Goal: Check status

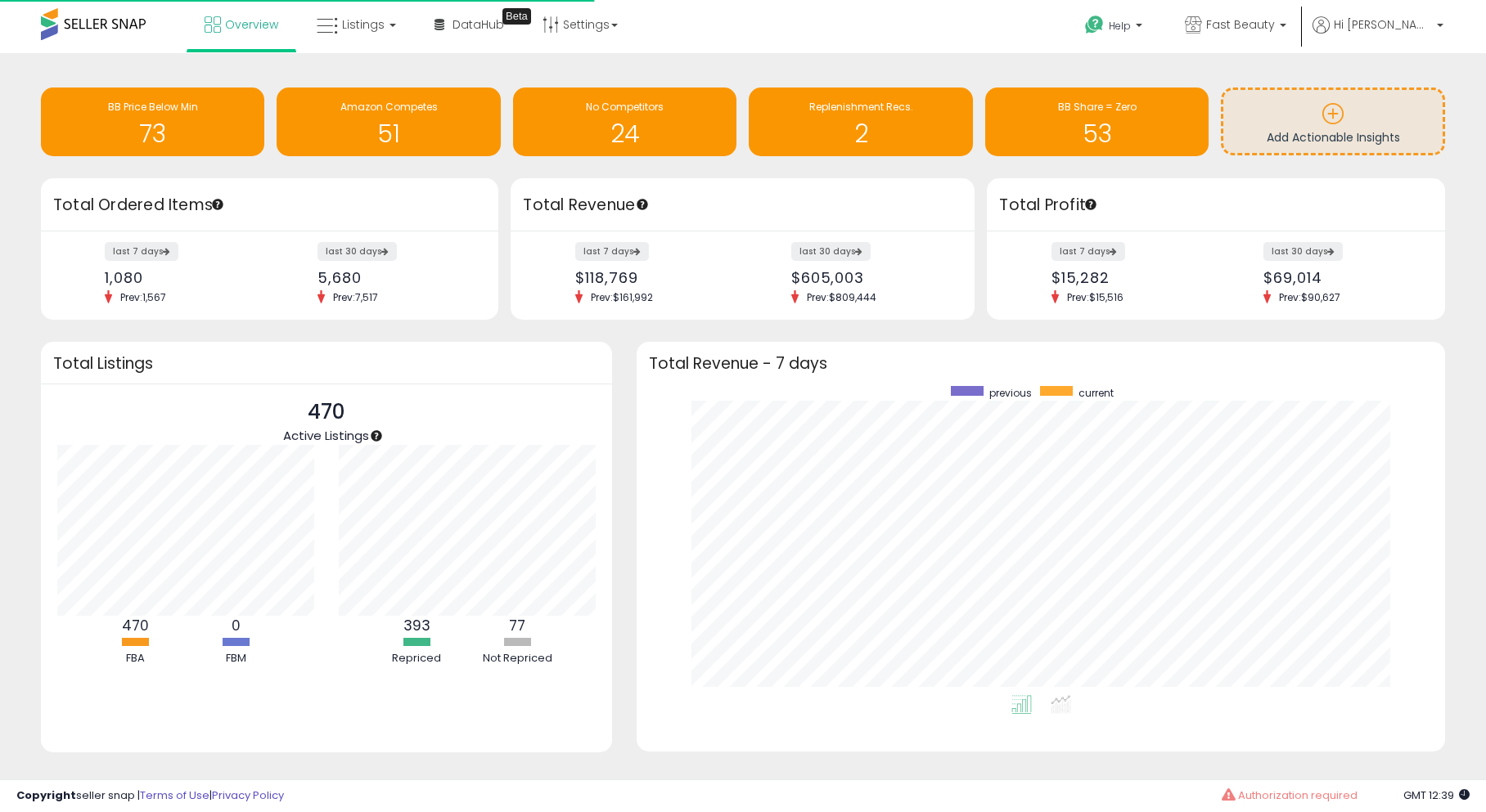
scroll to position [309, 776]
click at [371, 29] on span "Listings" at bounding box center [363, 24] width 43 height 17
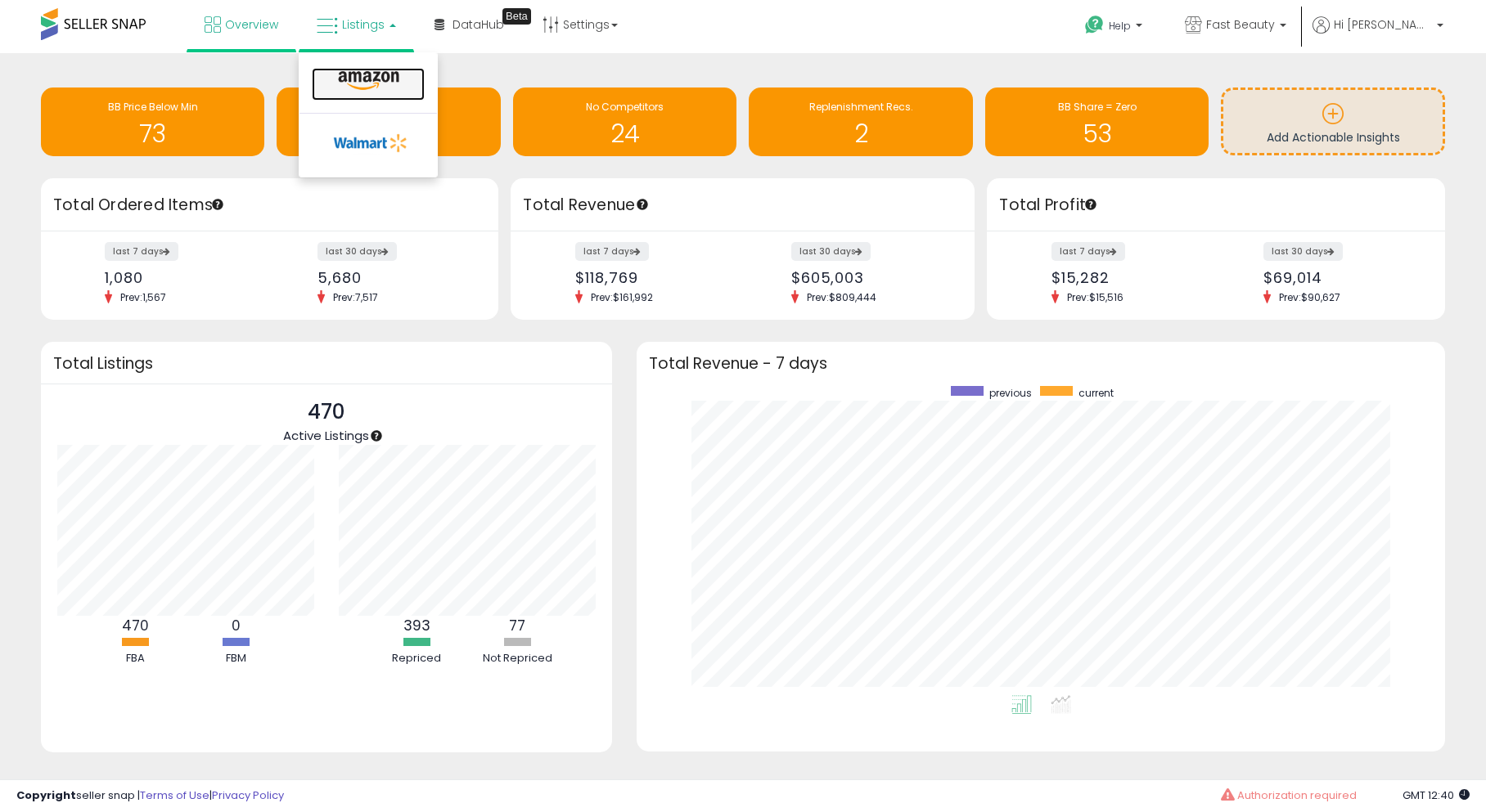
click at [390, 87] on icon at bounding box center [368, 81] width 71 height 21
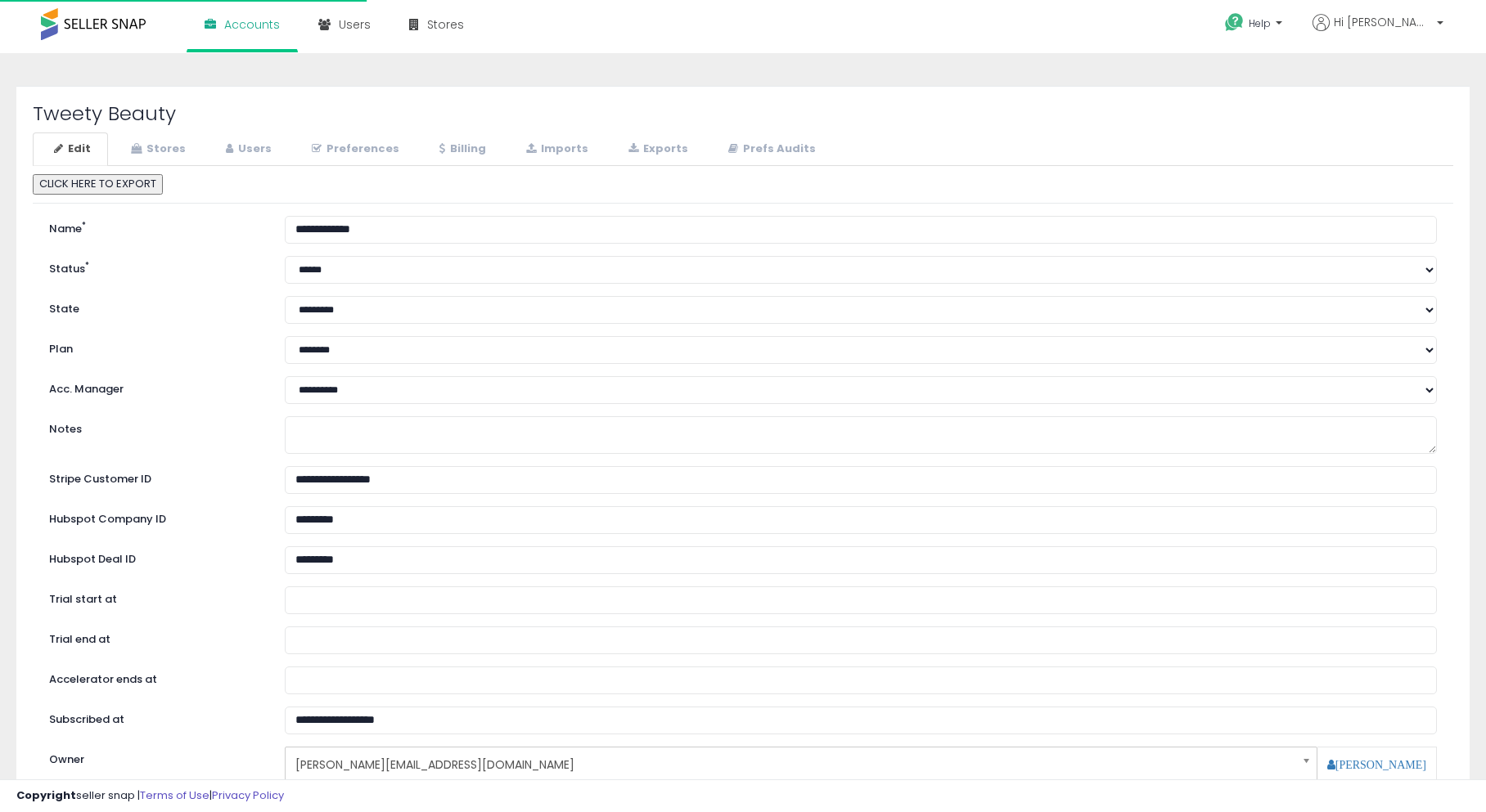
select select "**"
click at [170, 143] on link "Stores" at bounding box center [156, 149] width 93 height 34
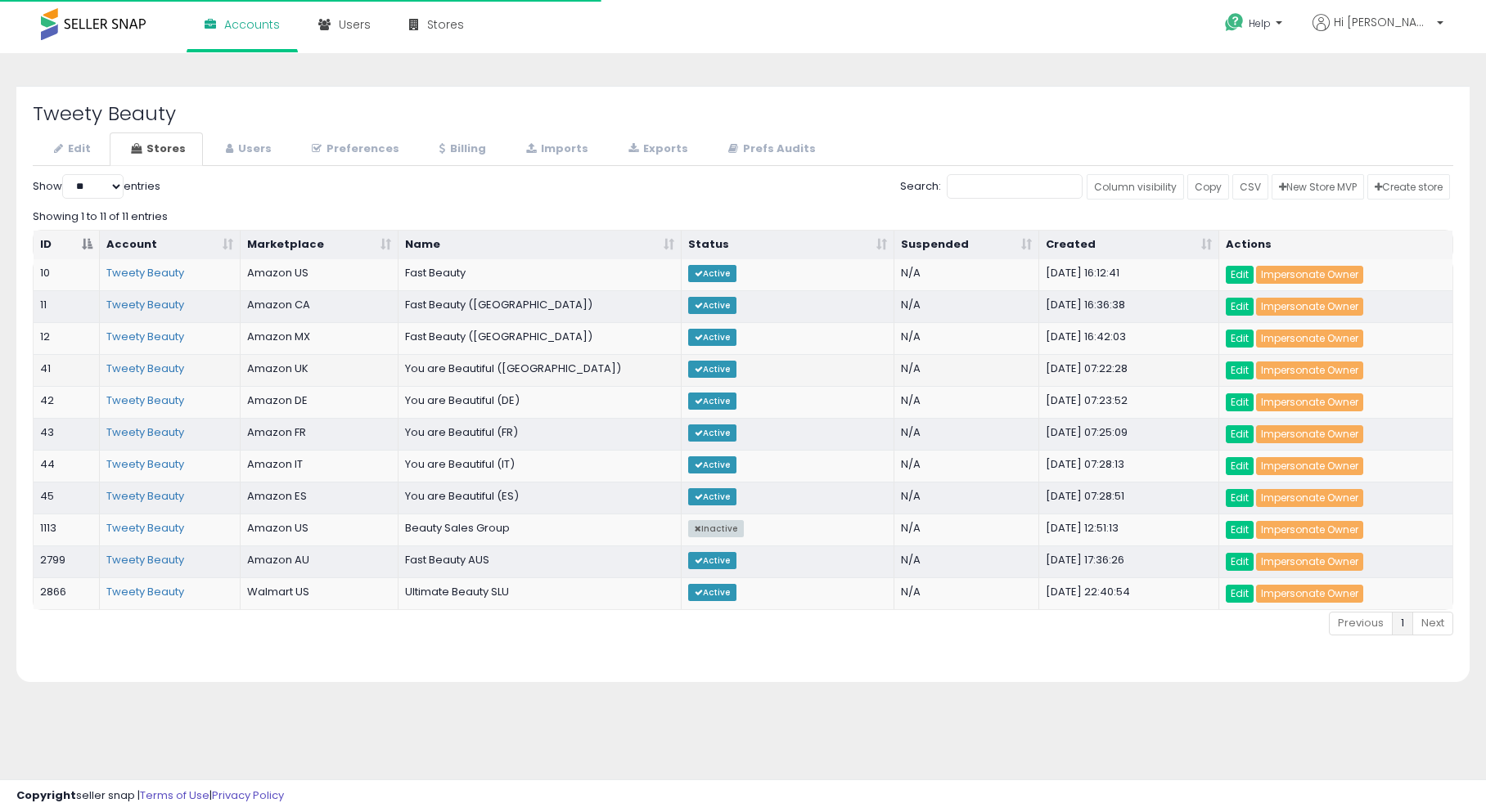
select select "**"
click at [1287, 270] on link "Impersonate Owner" at bounding box center [1309, 275] width 107 height 18
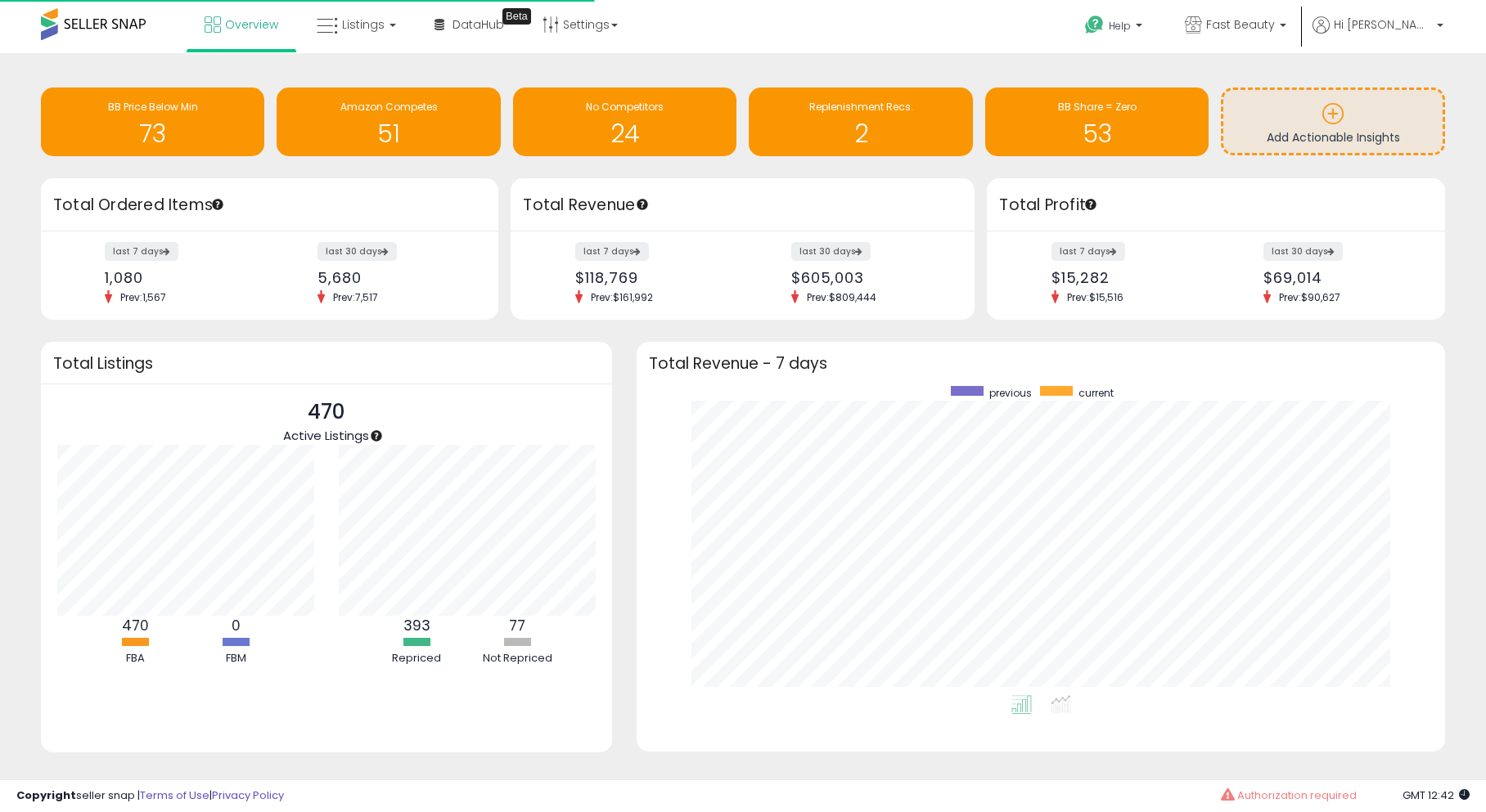
scroll to position [309, 776]
click at [382, 41] on link "Listings" at bounding box center [356, 24] width 104 height 50
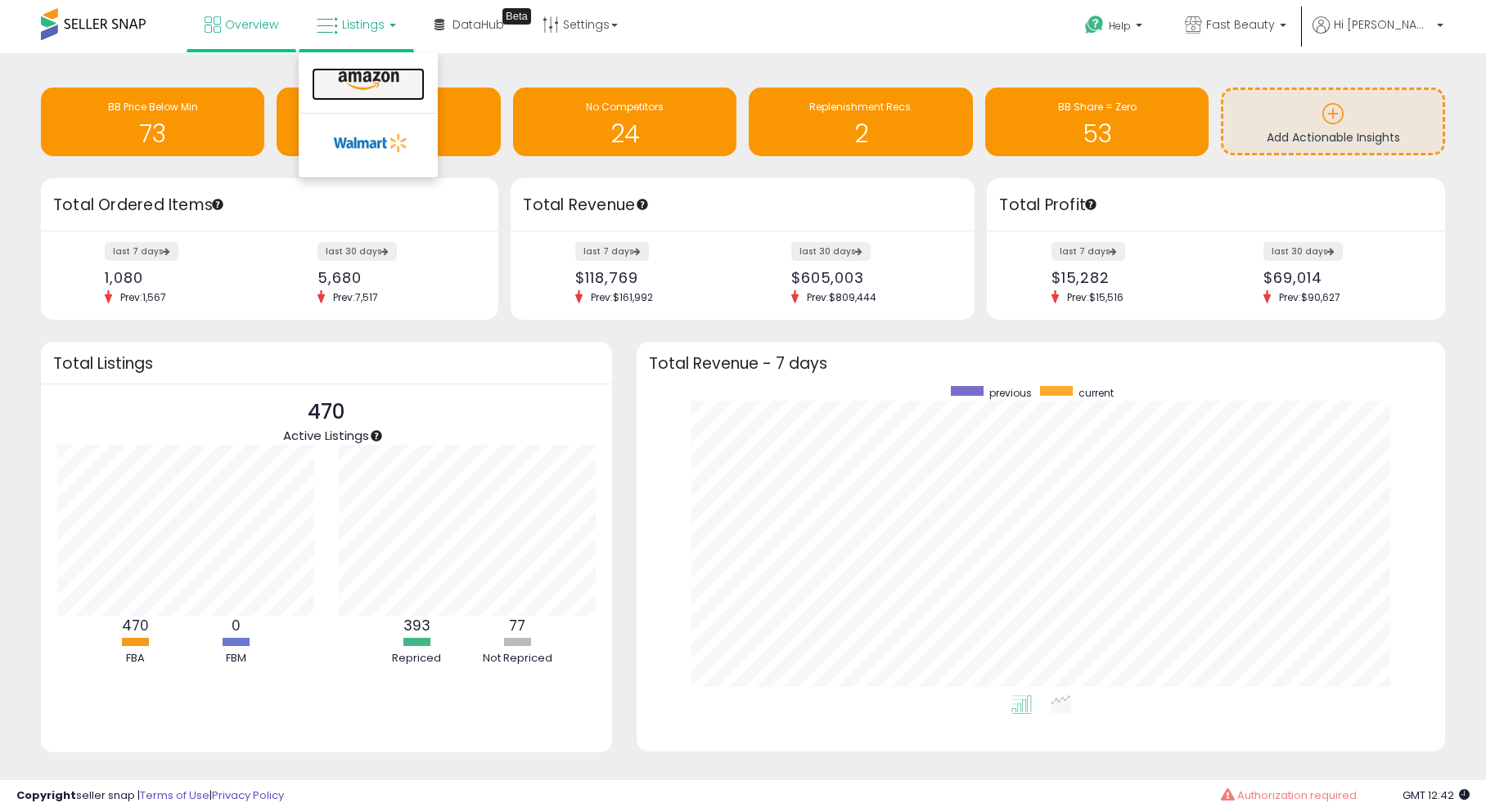
click at [375, 75] on icon at bounding box center [368, 81] width 71 height 21
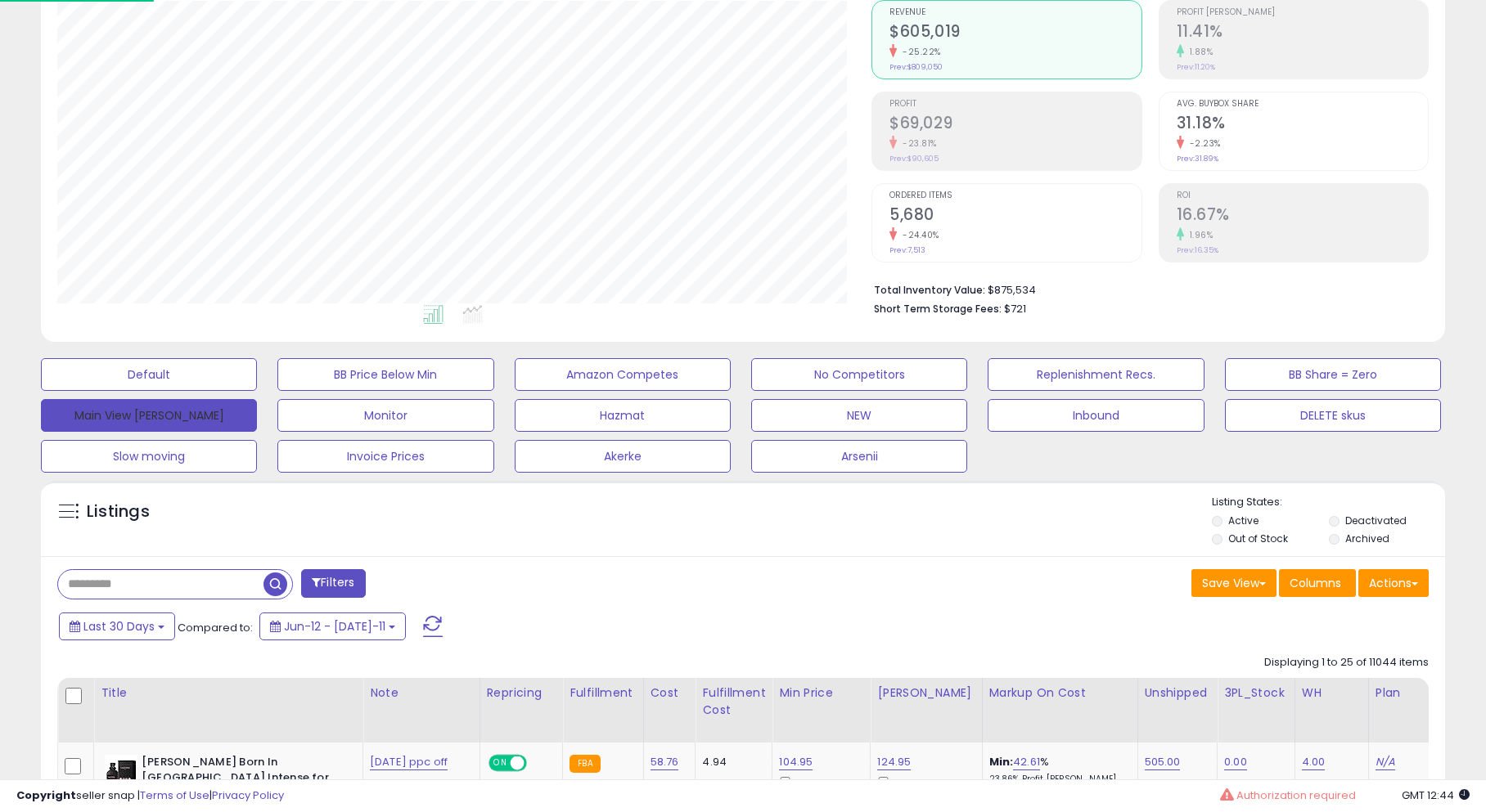
scroll to position [199, 0]
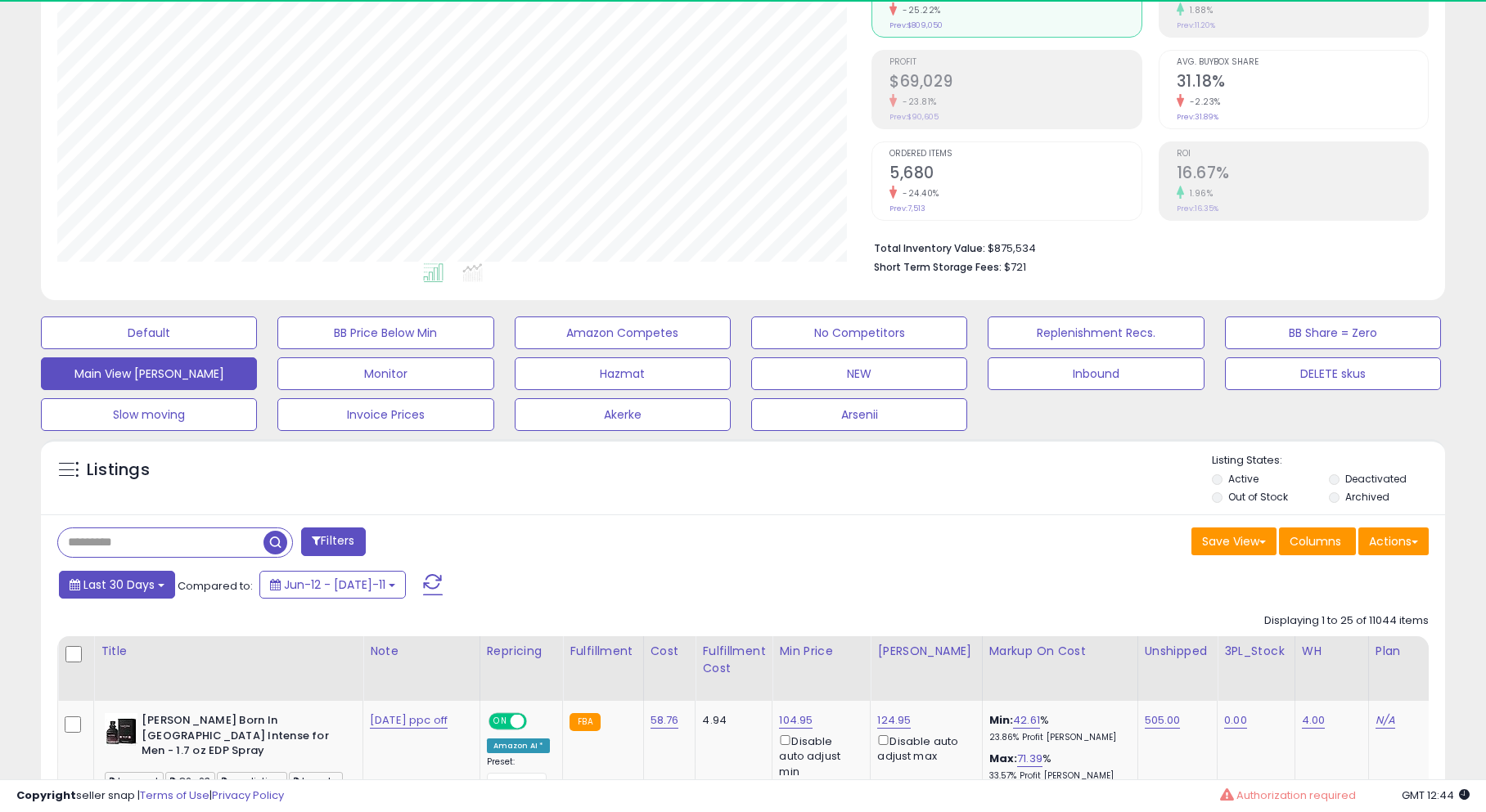
click at [136, 586] on span "Last 30 Days" at bounding box center [119, 585] width 71 height 17
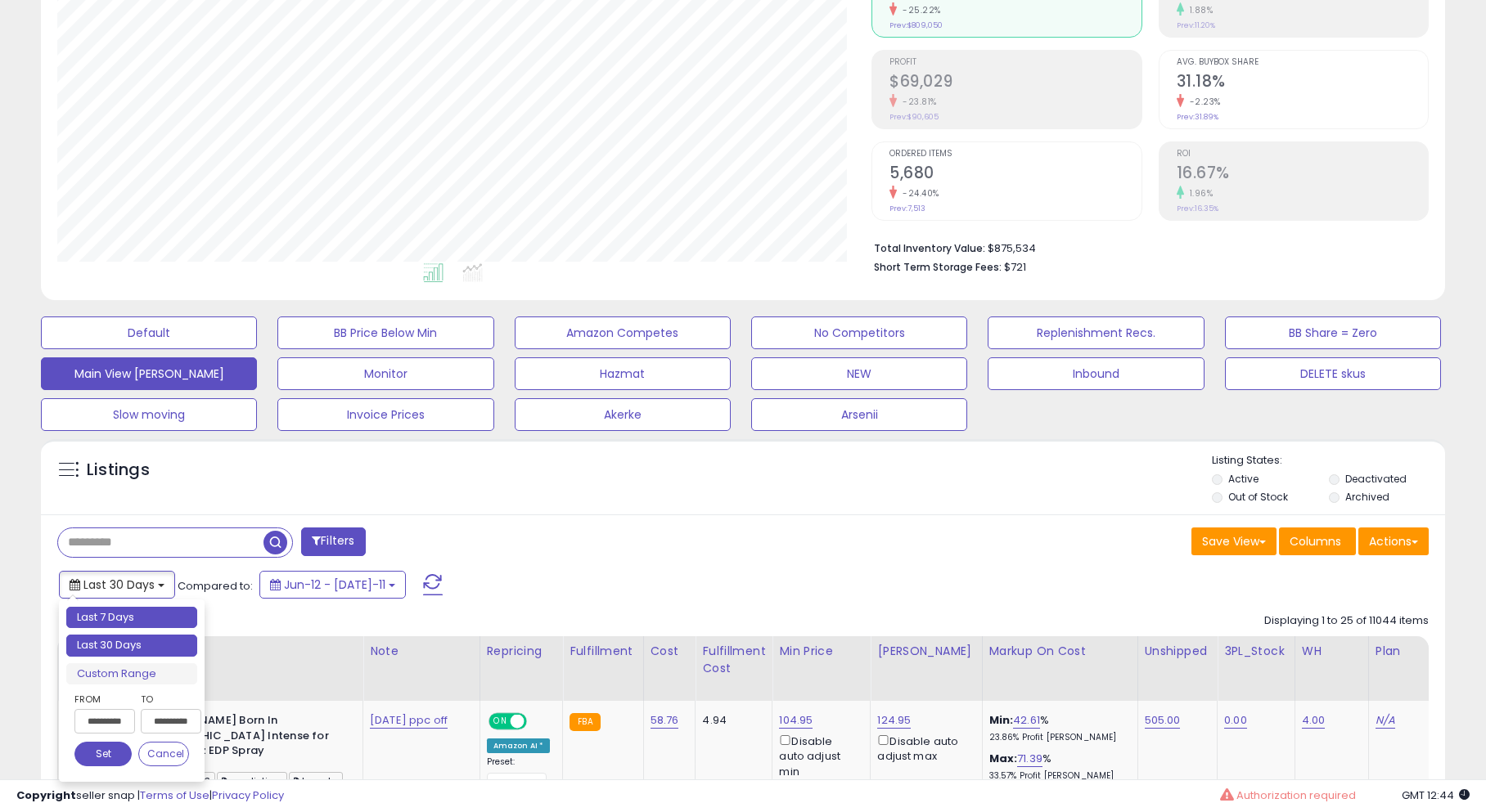
type input "**********"
click at [105, 614] on li "Last 7 Days" at bounding box center [131, 618] width 131 height 22
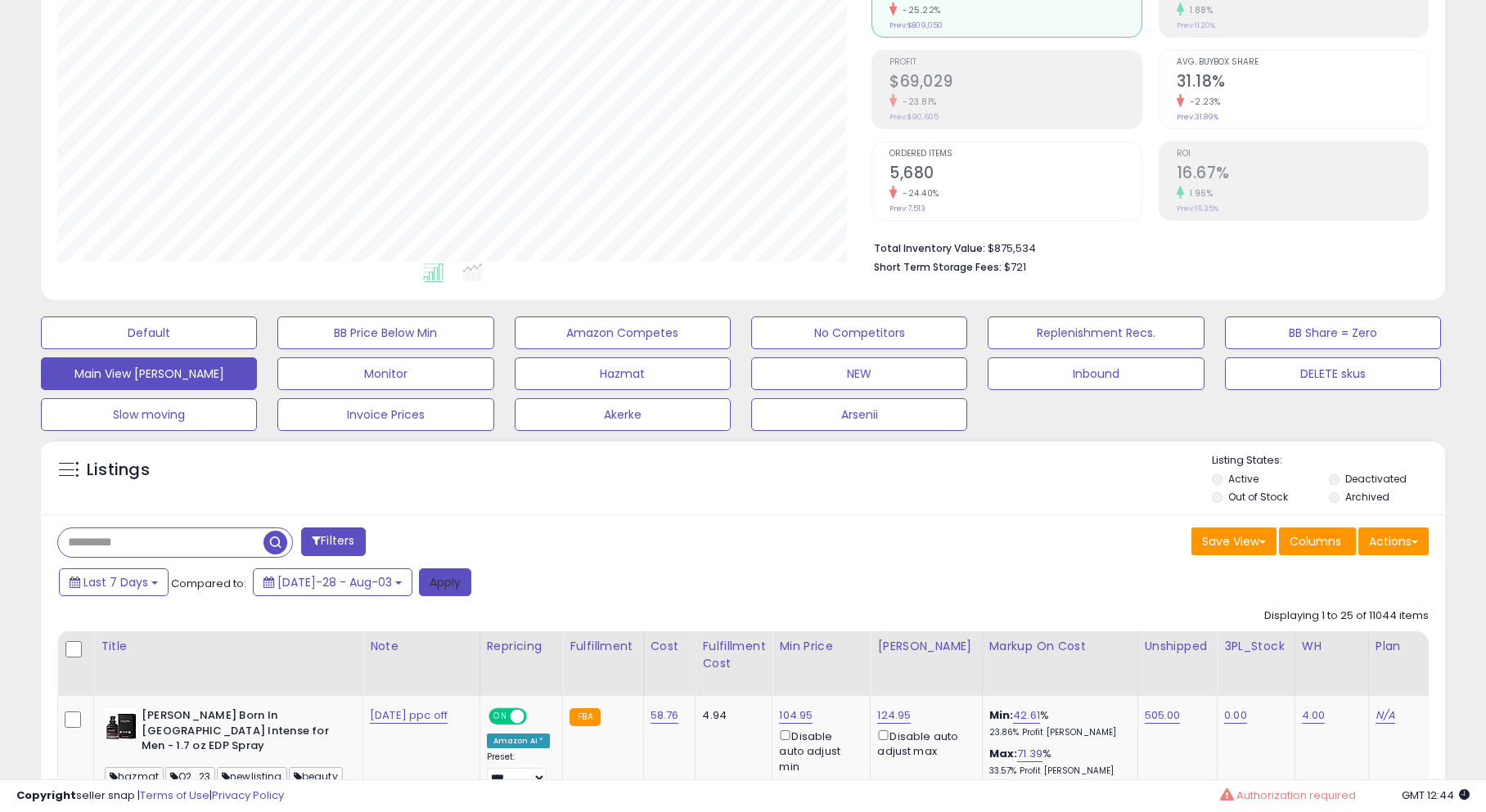
click at [432, 590] on button "Apply" at bounding box center [445, 582] width 52 height 28
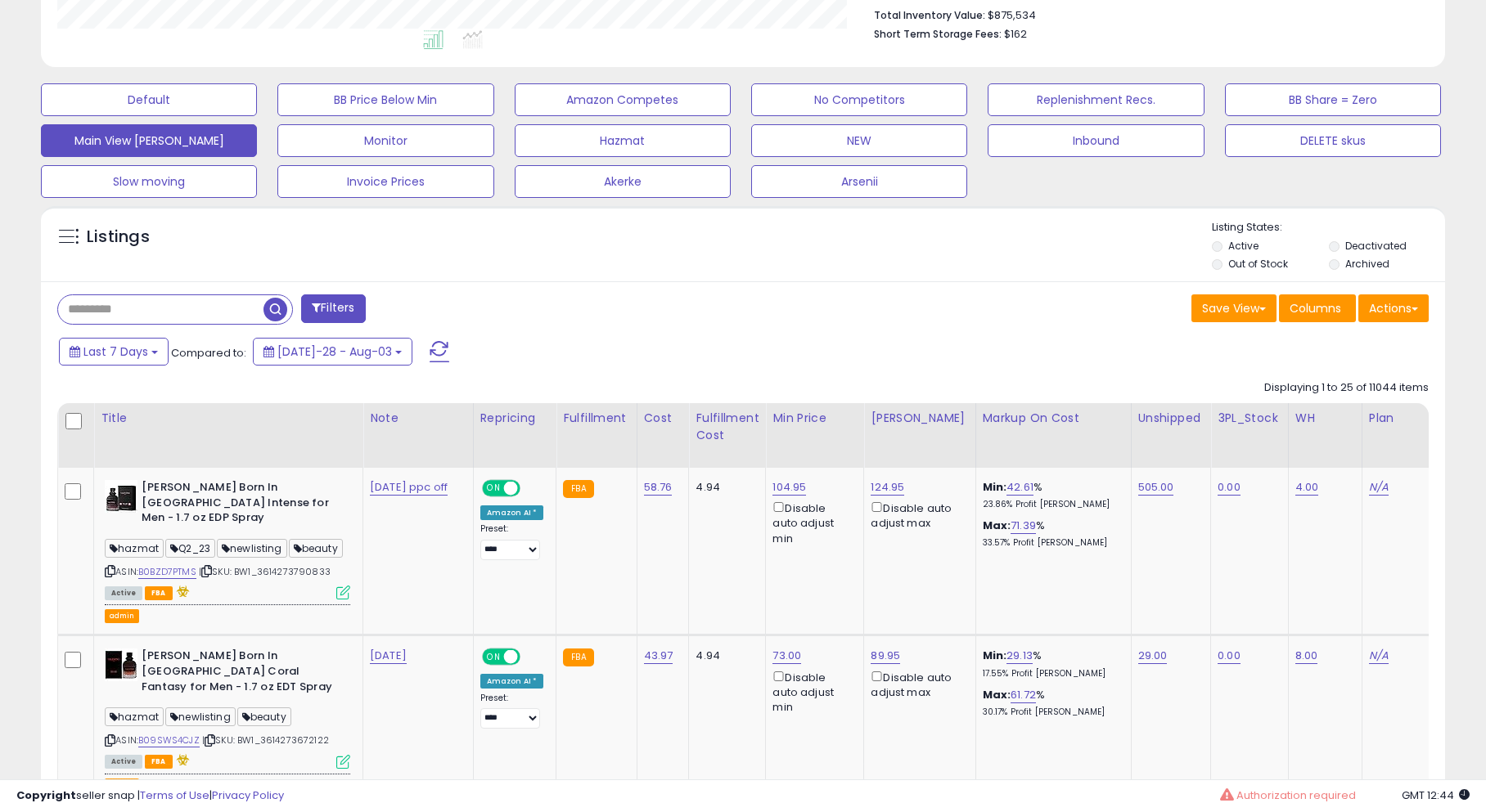
scroll to position [438, 0]
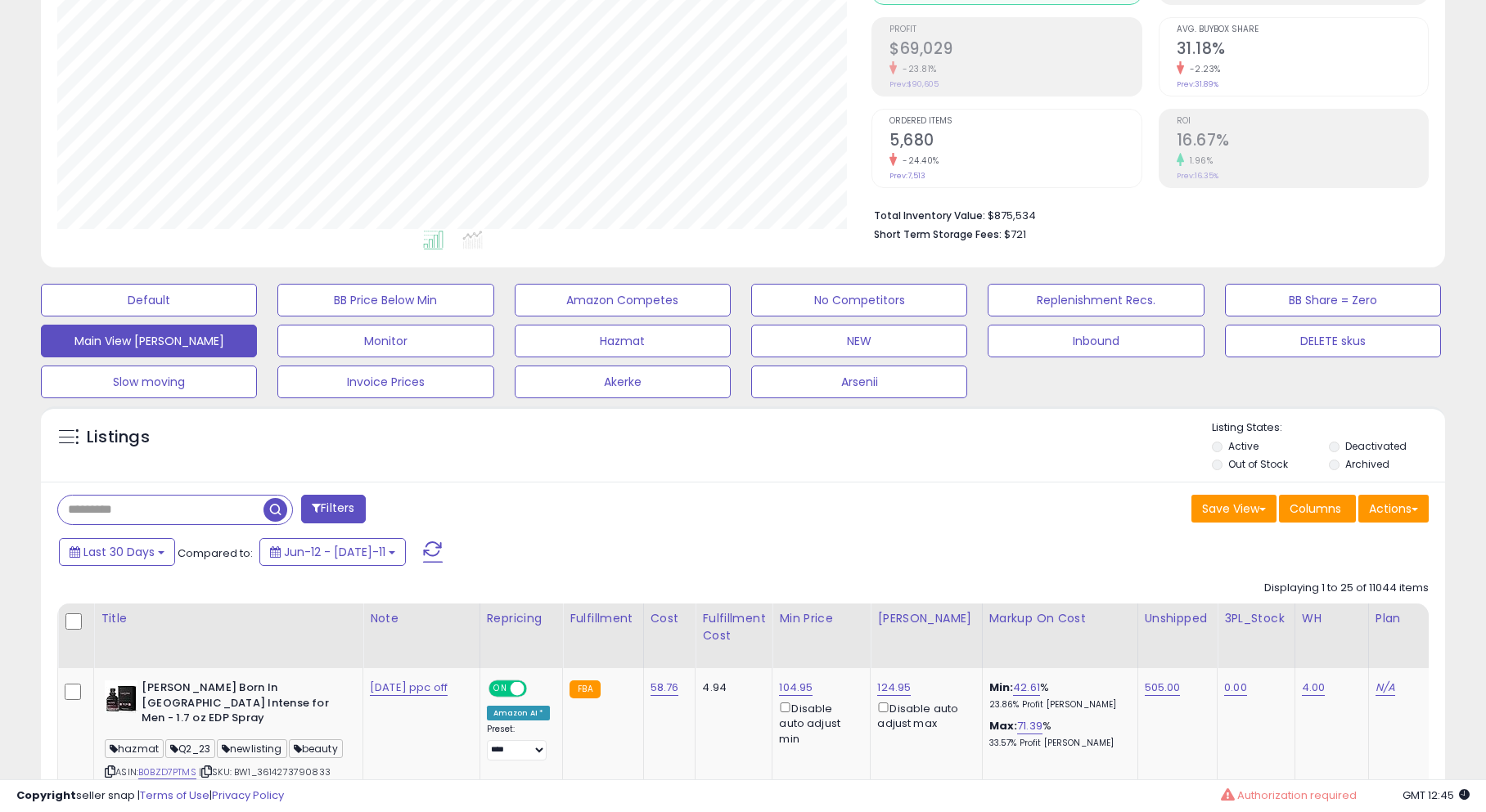
scroll to position [335, 814]
click at [86, 552] on span "Last 30 Days" at bounding box center [119, 552] width 71 height 17
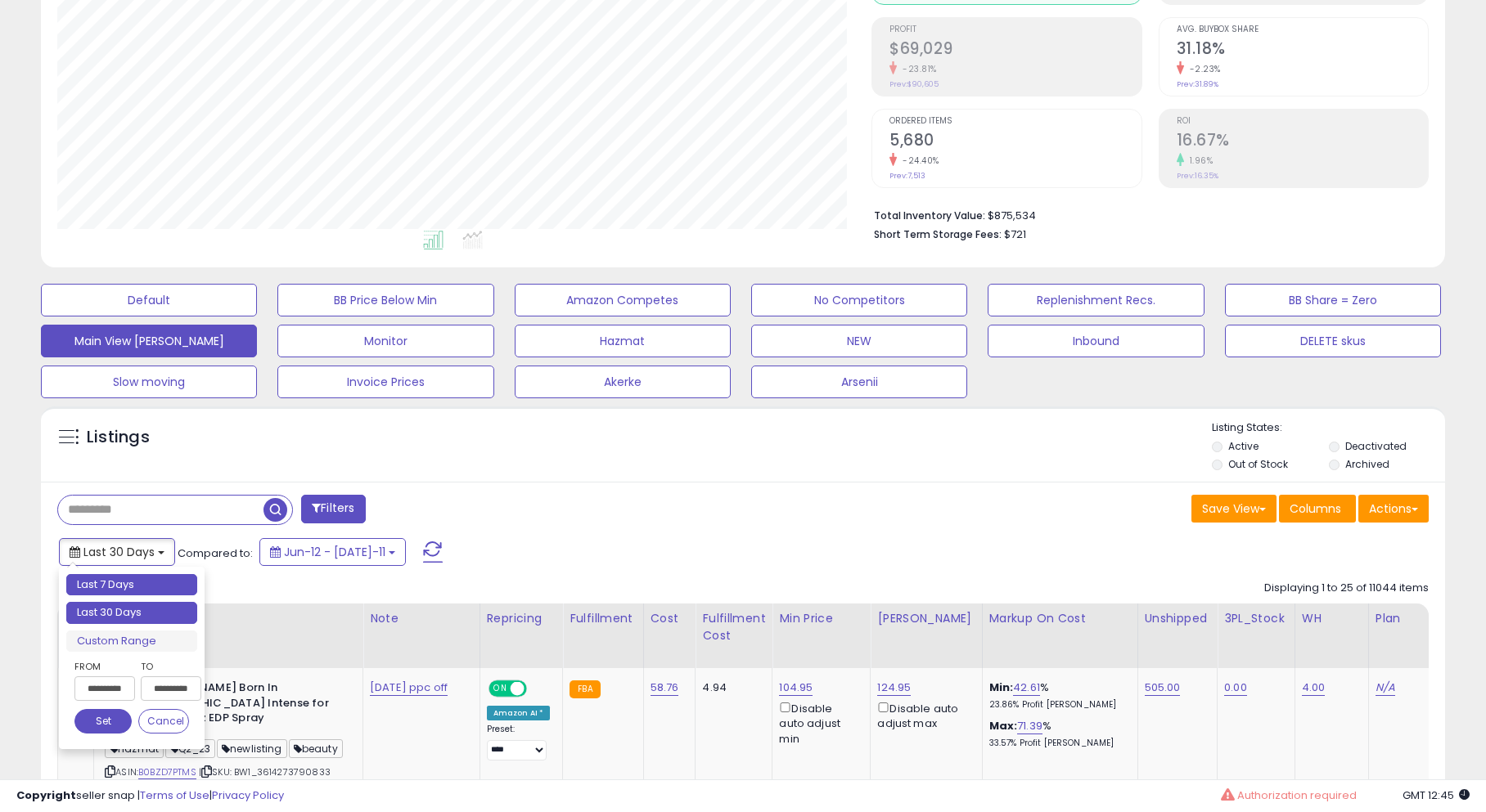
type input "**********"
click at [110, 582] on li "Last 7 Days" at bounding box center [131, 585] width 131 height 22
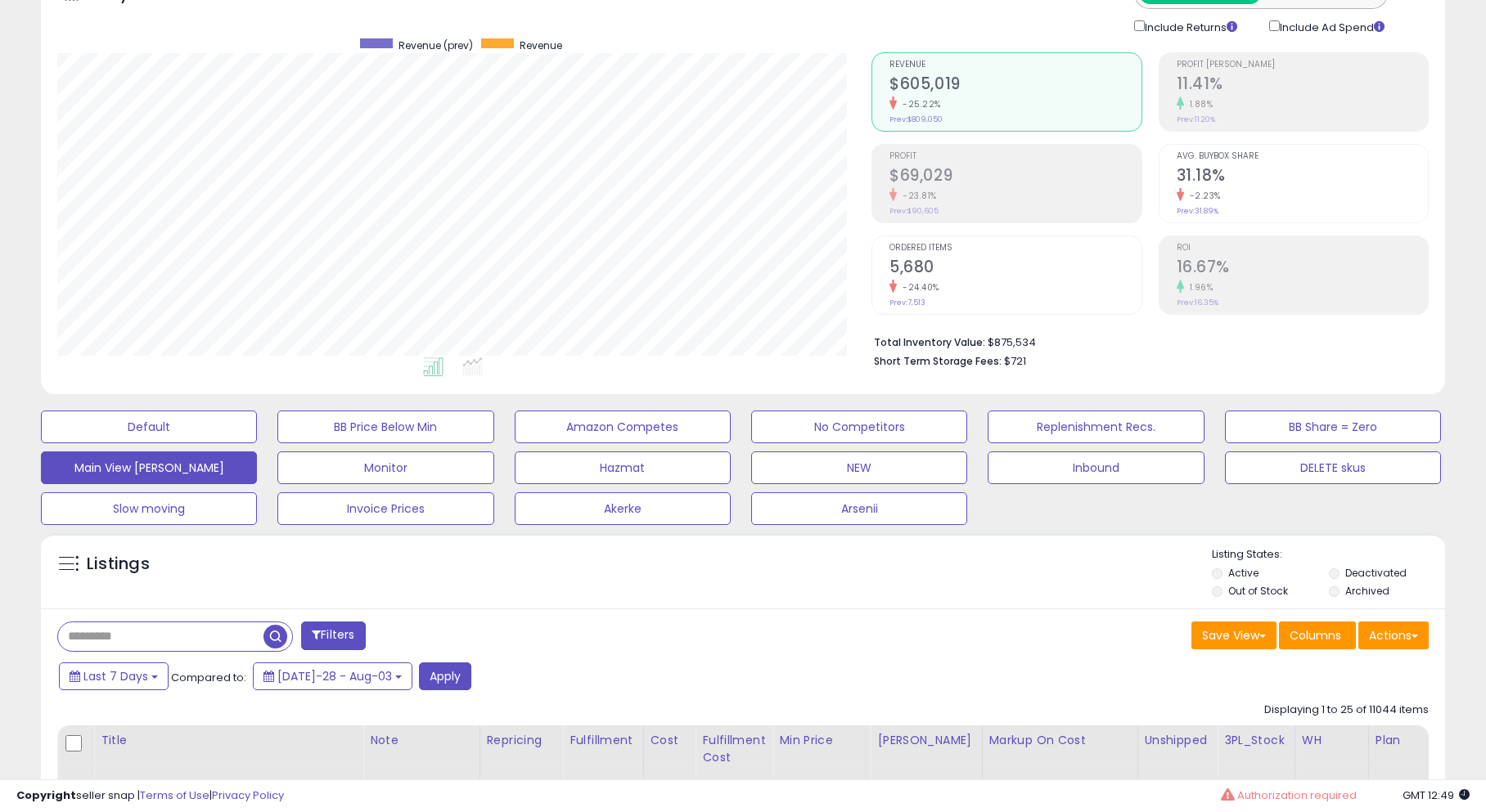
scroll to position [0, 0]
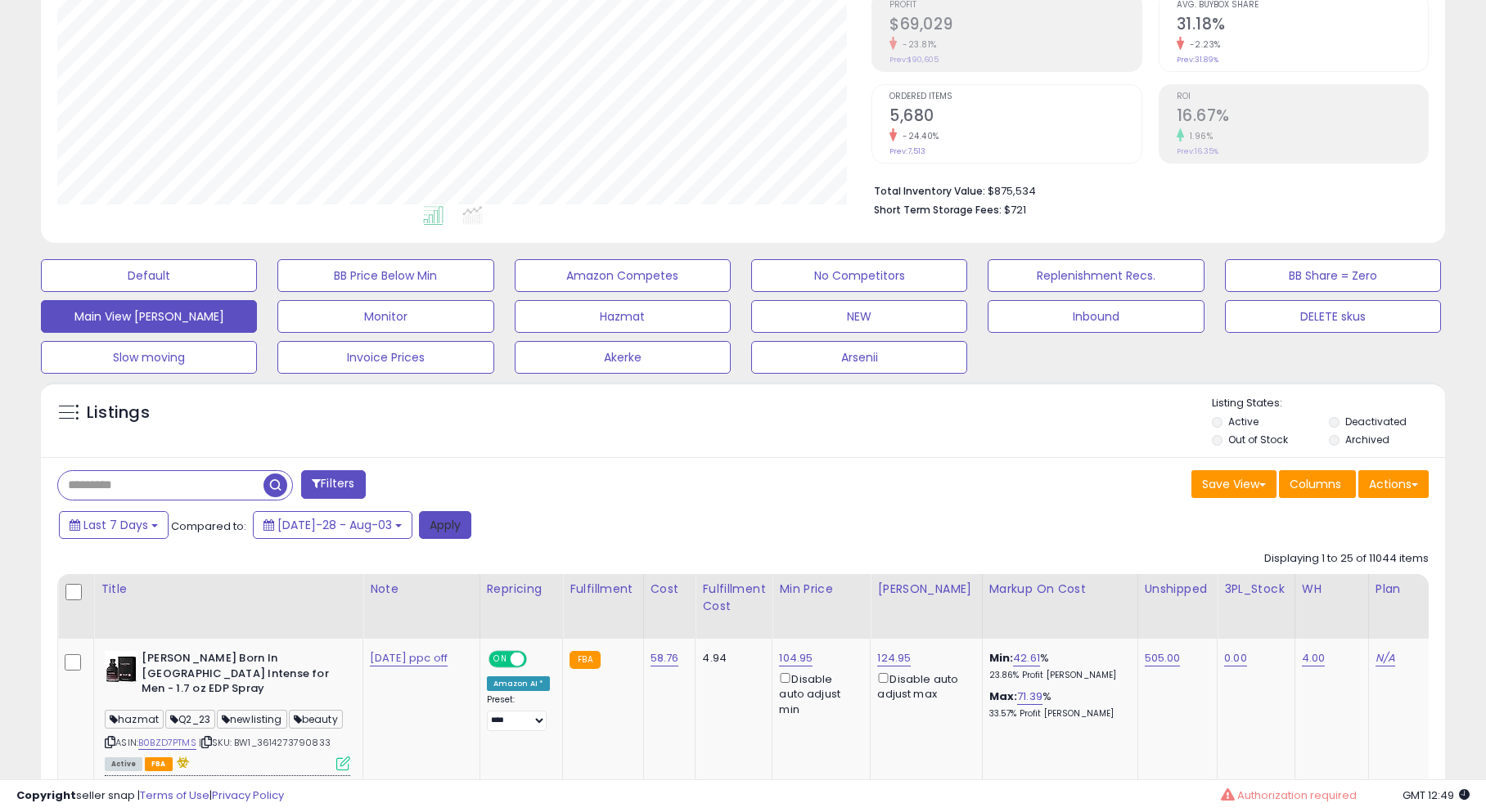
click at [419, 524] on button "Apply" at bounding box center [445, 524] width 52 height 28
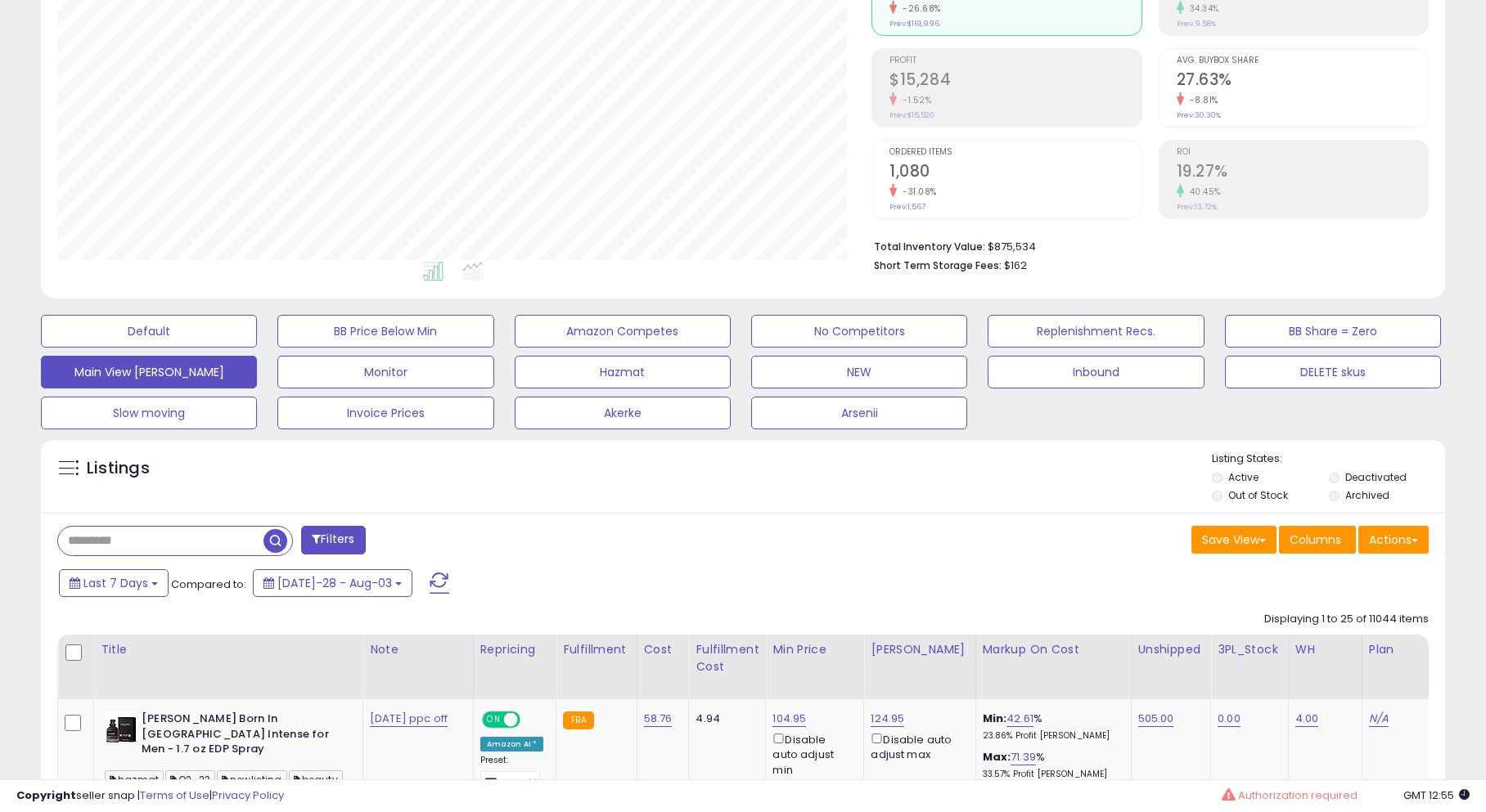
scroll to position [188, 0]
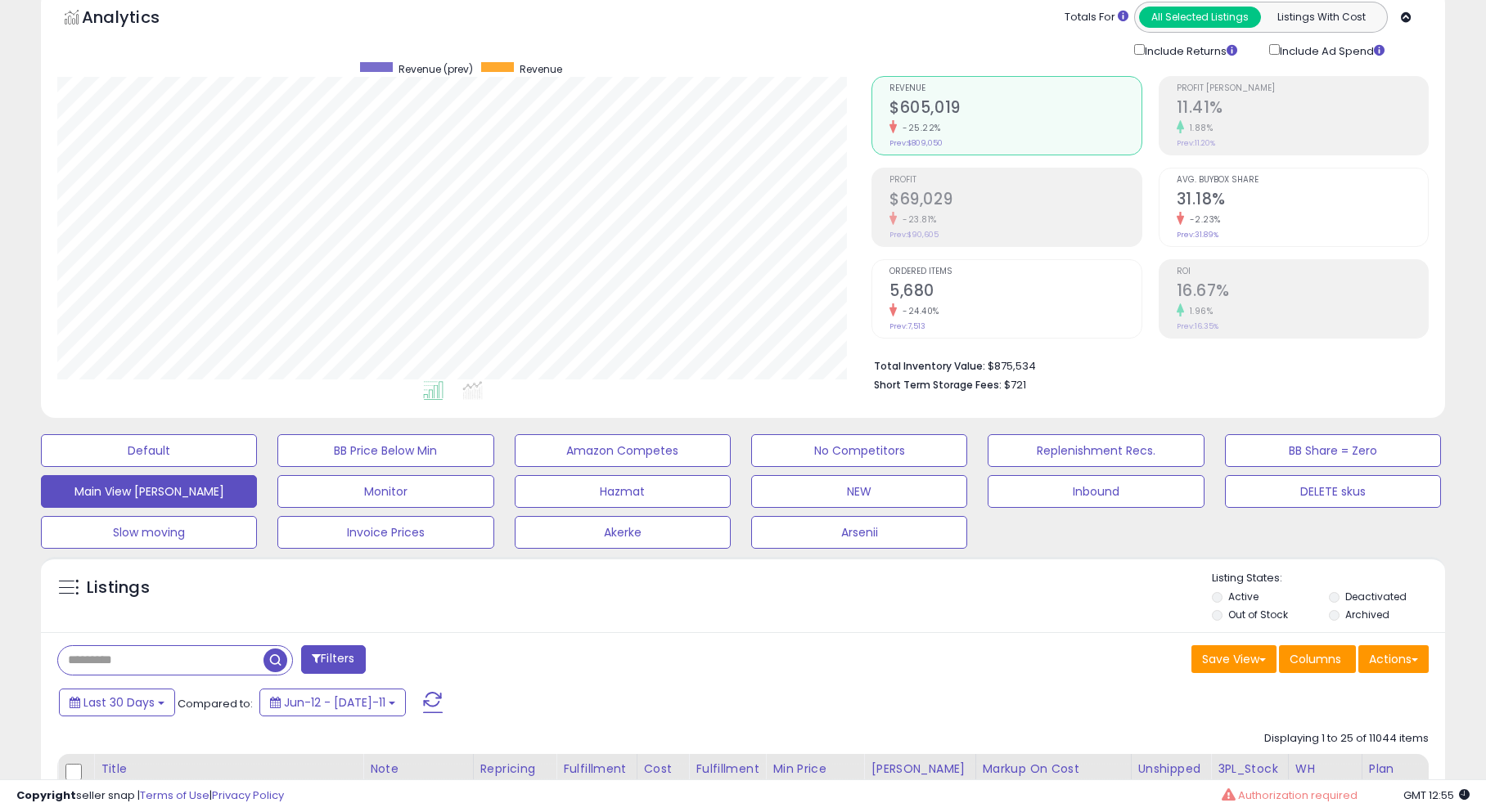
scroll to position [335, 814]
click at [111, 706] on span "Last 30 Days" at bounding box center [119, 702] width 71 height 17
type input "**********"
click at [134, 743] on li "Last 7 Days" at bounding box center [131, 735] width 131 height 22
click at [419, 695] on button "Apply" at bounding box center [445, 699] width 52 height 28
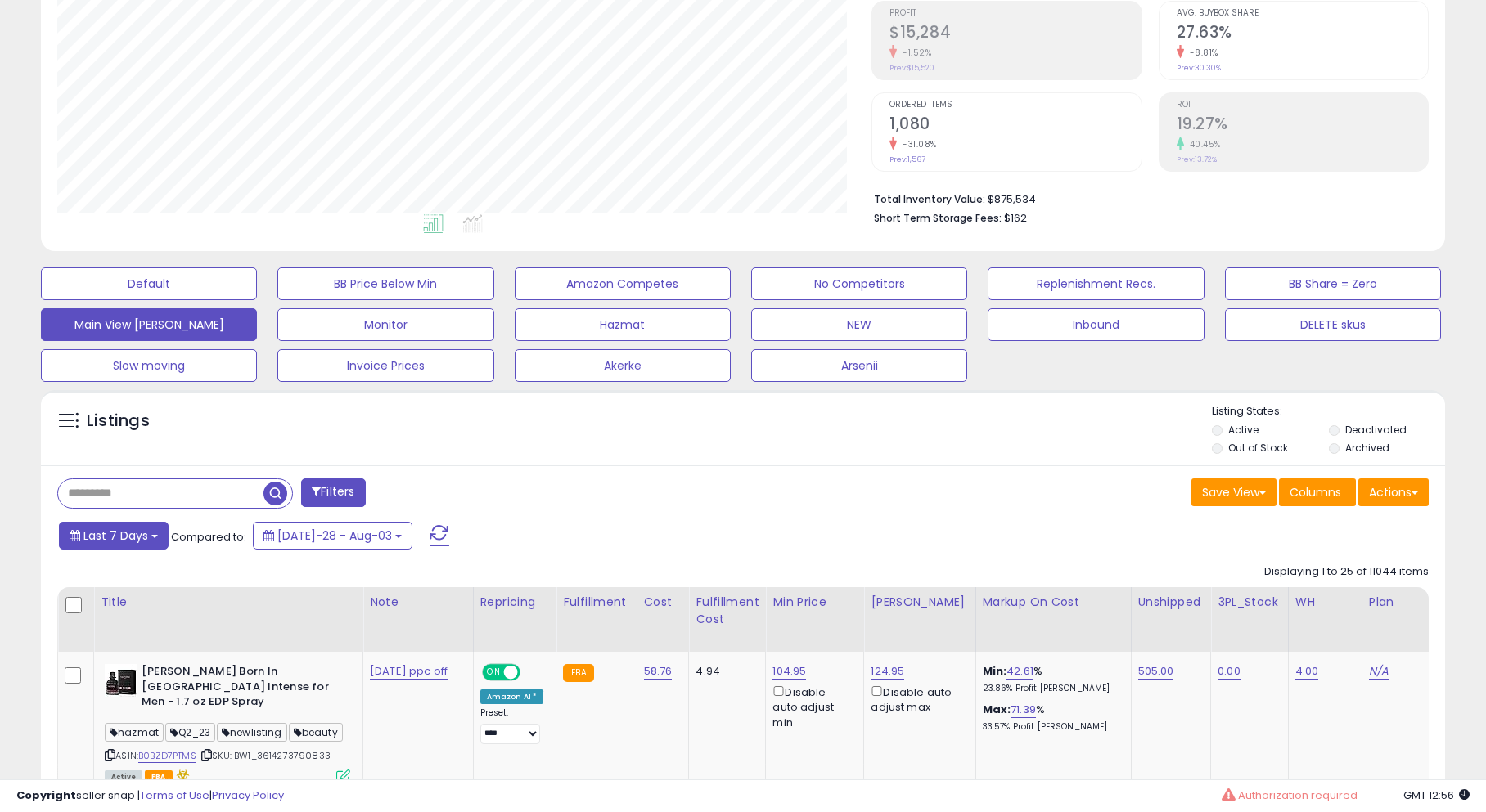
click at [122, 540] on span "Last 7 Days" at bounding box center [116, 535] width 65 height 17
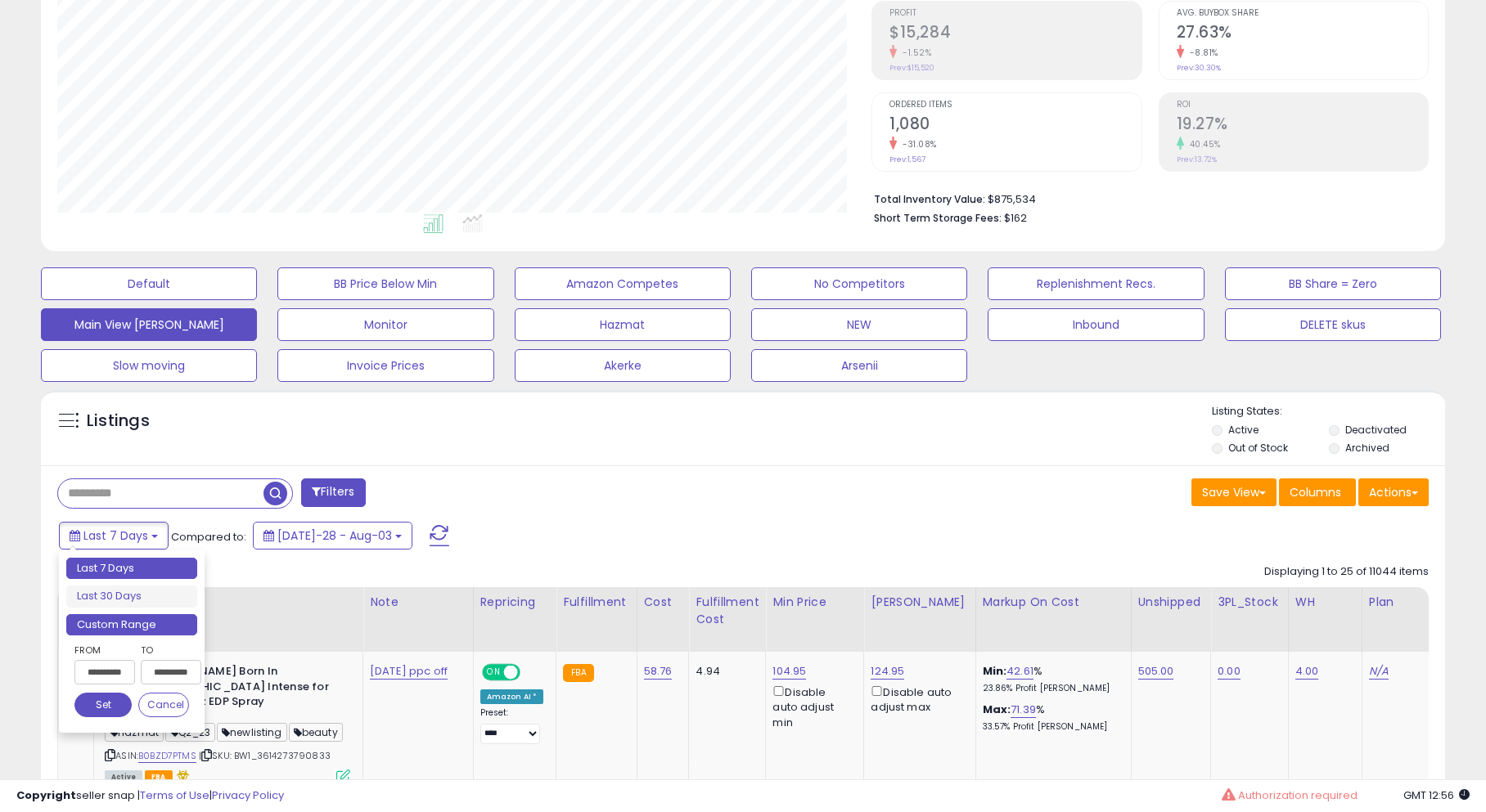
click at [146, 625] on li "Custom Range" at bounding box center [131, 625] width 131 height 22
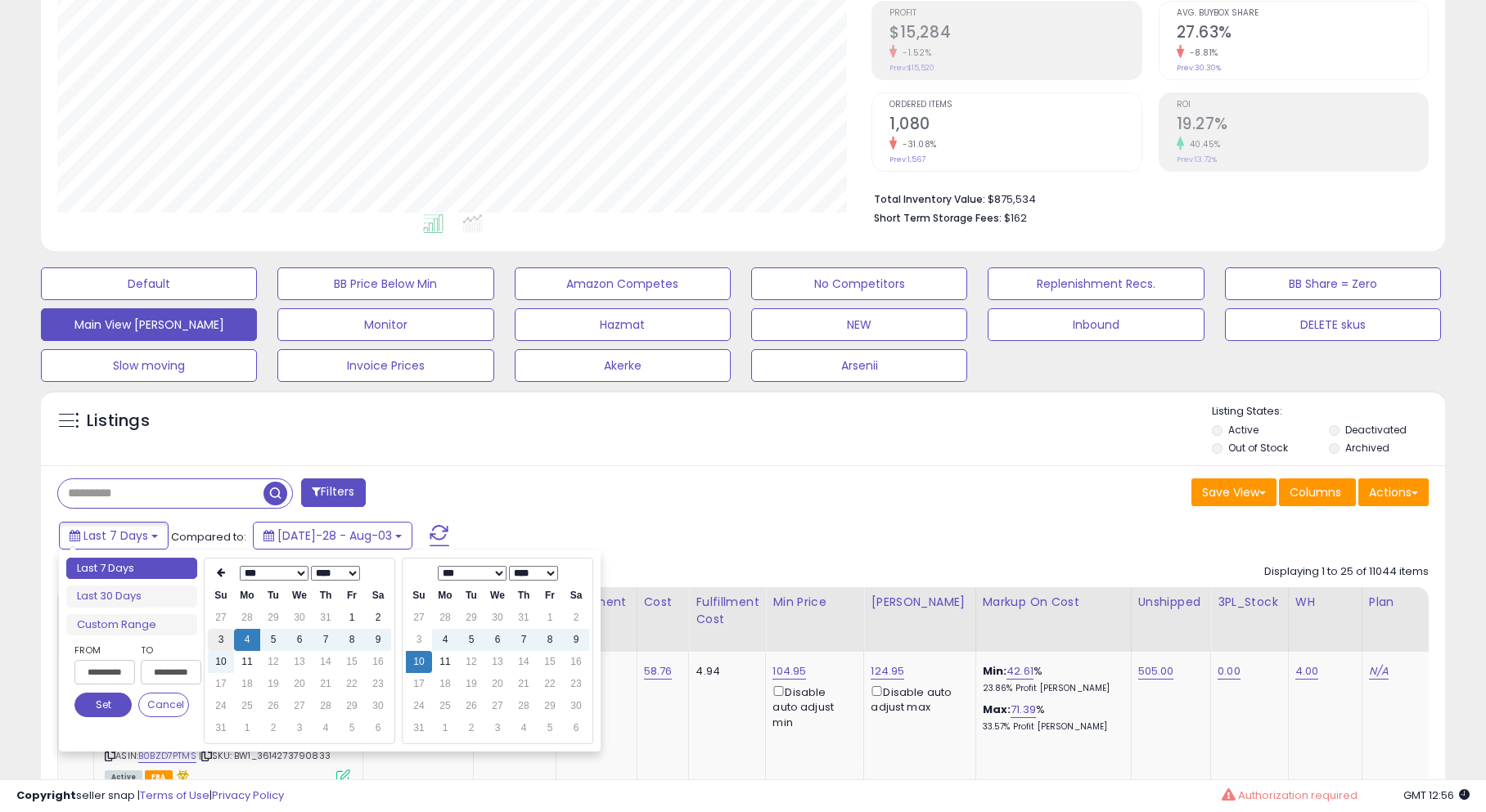
type input "**********"
click at [225, 634] on td "3" at bounding box center [221, 639] width 26 height 22
click at [87, 706] on button "Set" at bounding box center [103, 704] width 57 height 24
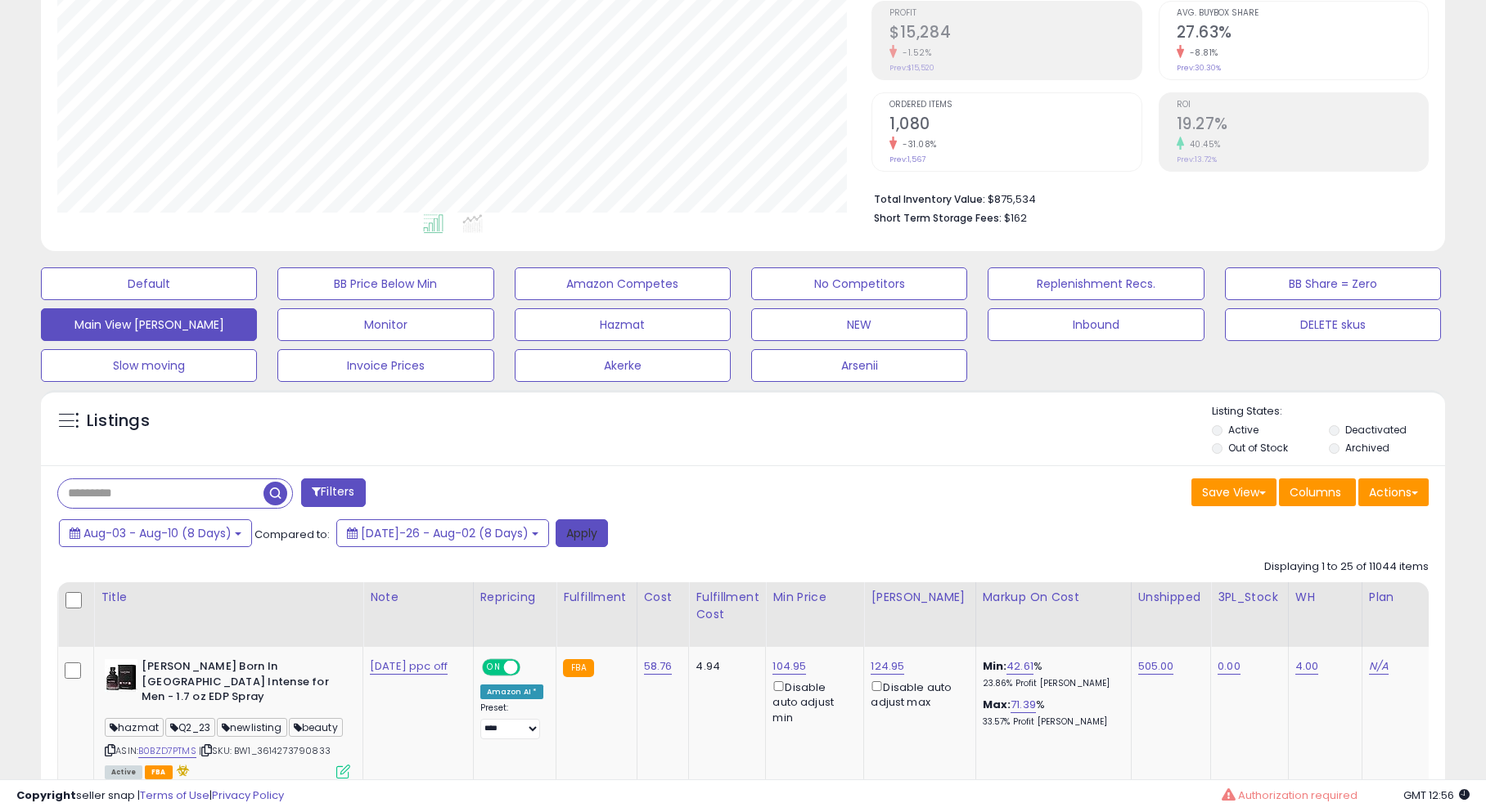
click at [570, 531] on button "Apply" at bounding box center [582, 533] width 52 height 28
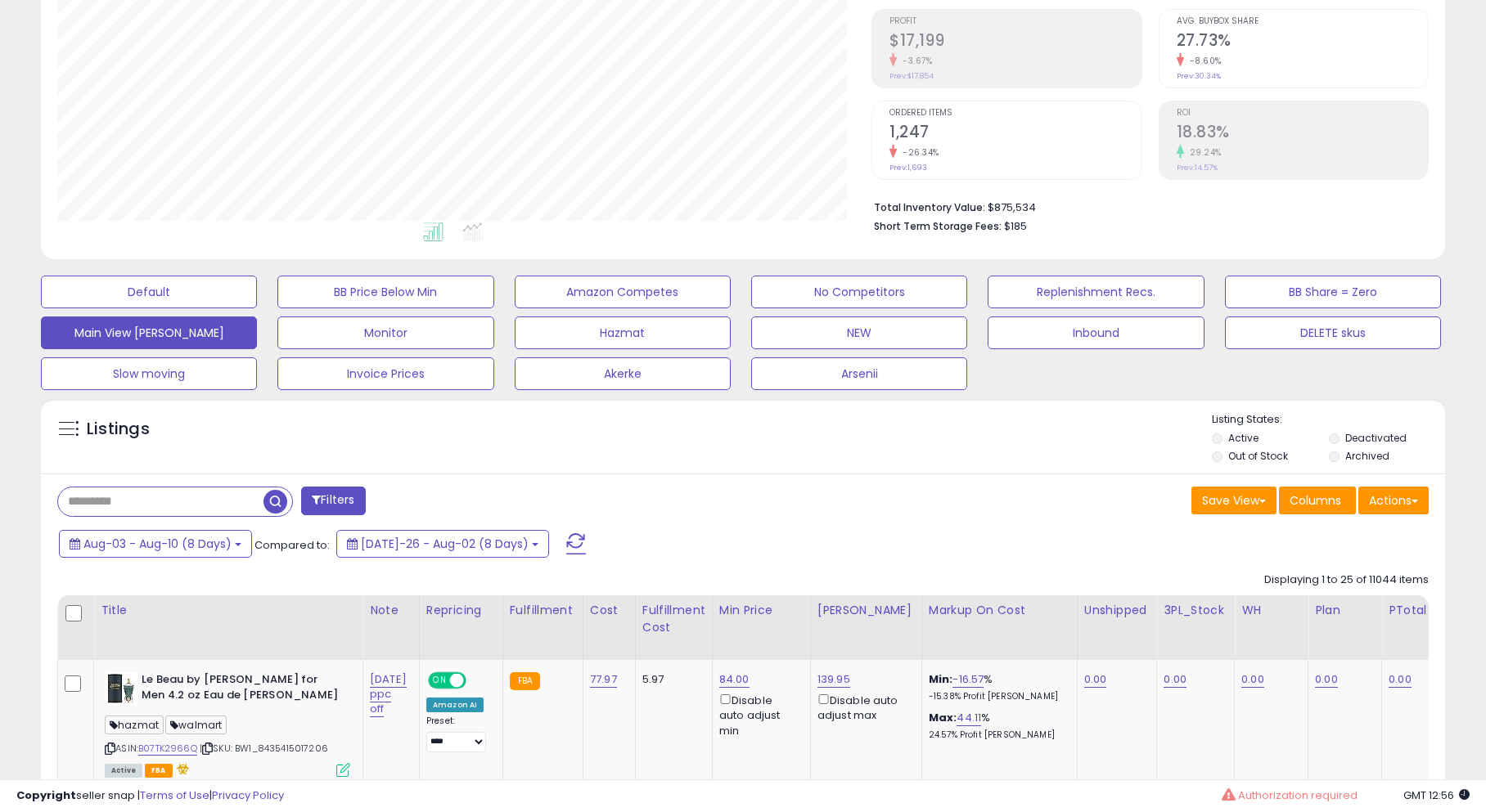
scroll to position [462, 0]
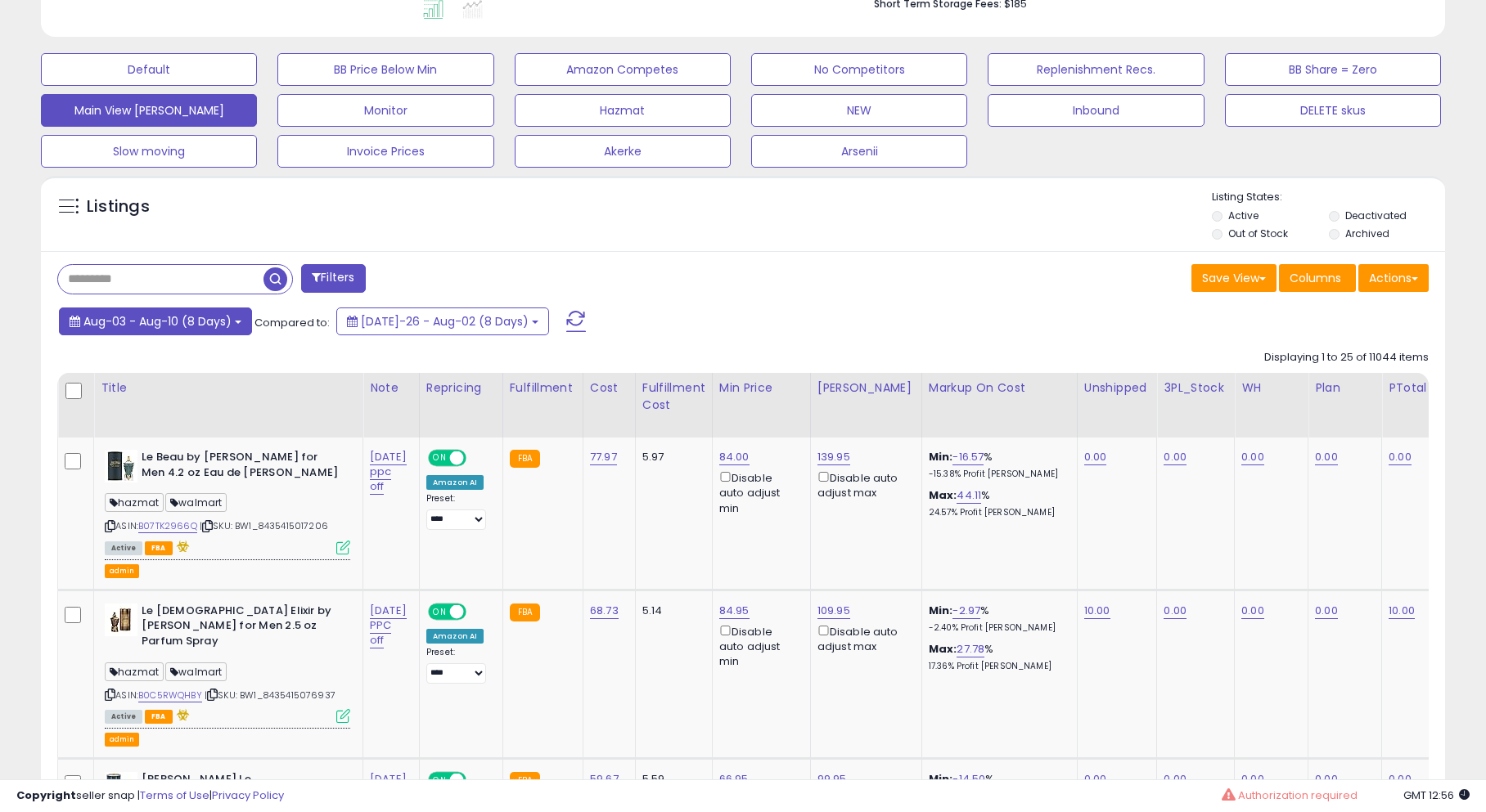
click at [178, 324] on span "Aug-03 - Aug-10 (8 Days)" at bounding box center [157, 321] width 148 height 17
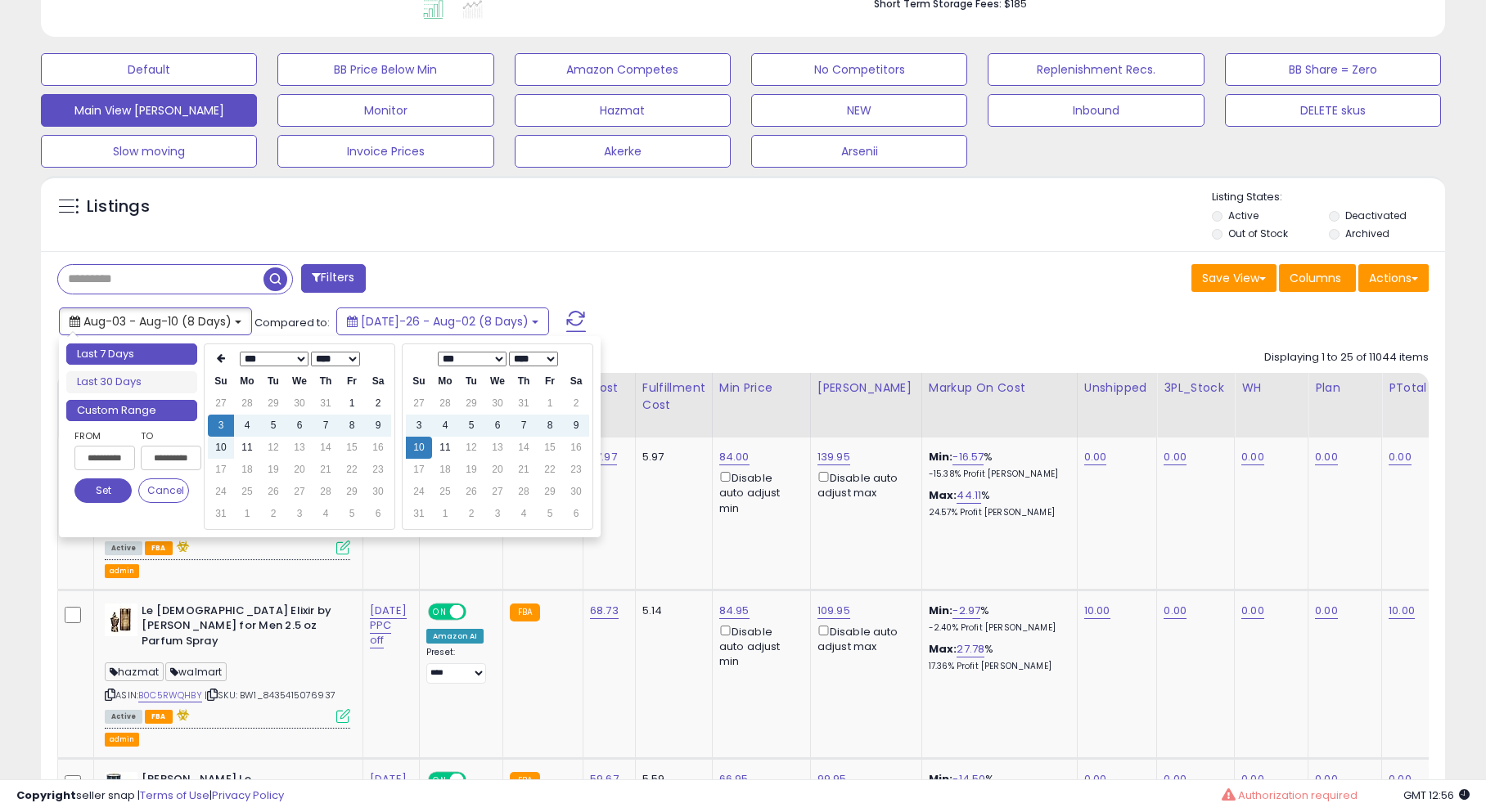
type input "**********"
click at [148, 360] on li "Last 7 Days" at bounding box center [131, 355] width 131 height 22
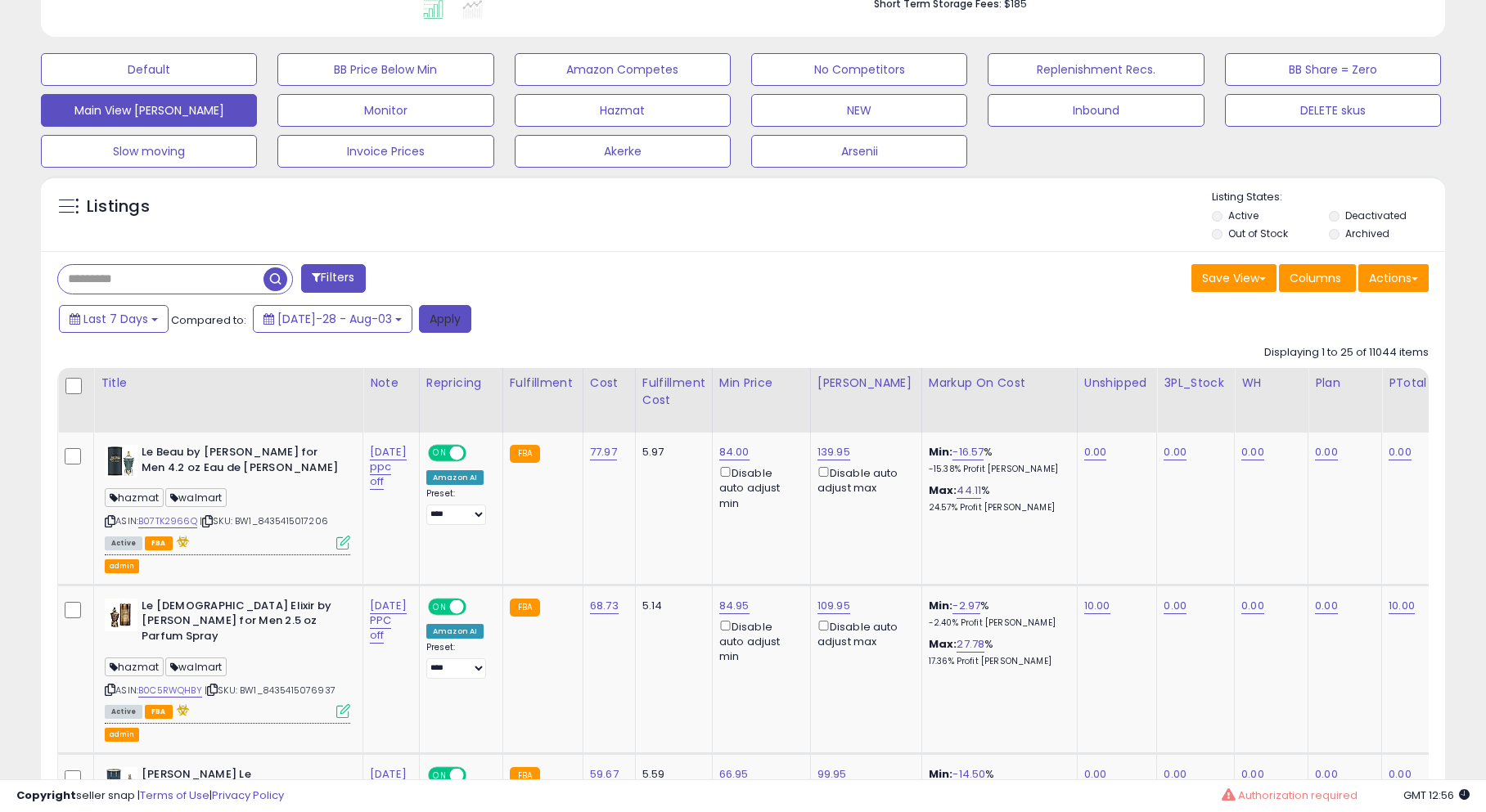
drag, startPoint x: 441, startPoint y: 321, endPoint x: 41, endPoint y: 220, distance: 412.6
click at [440, 321] on button "Apply" at bounding box center [445, 319] width 52 height 28
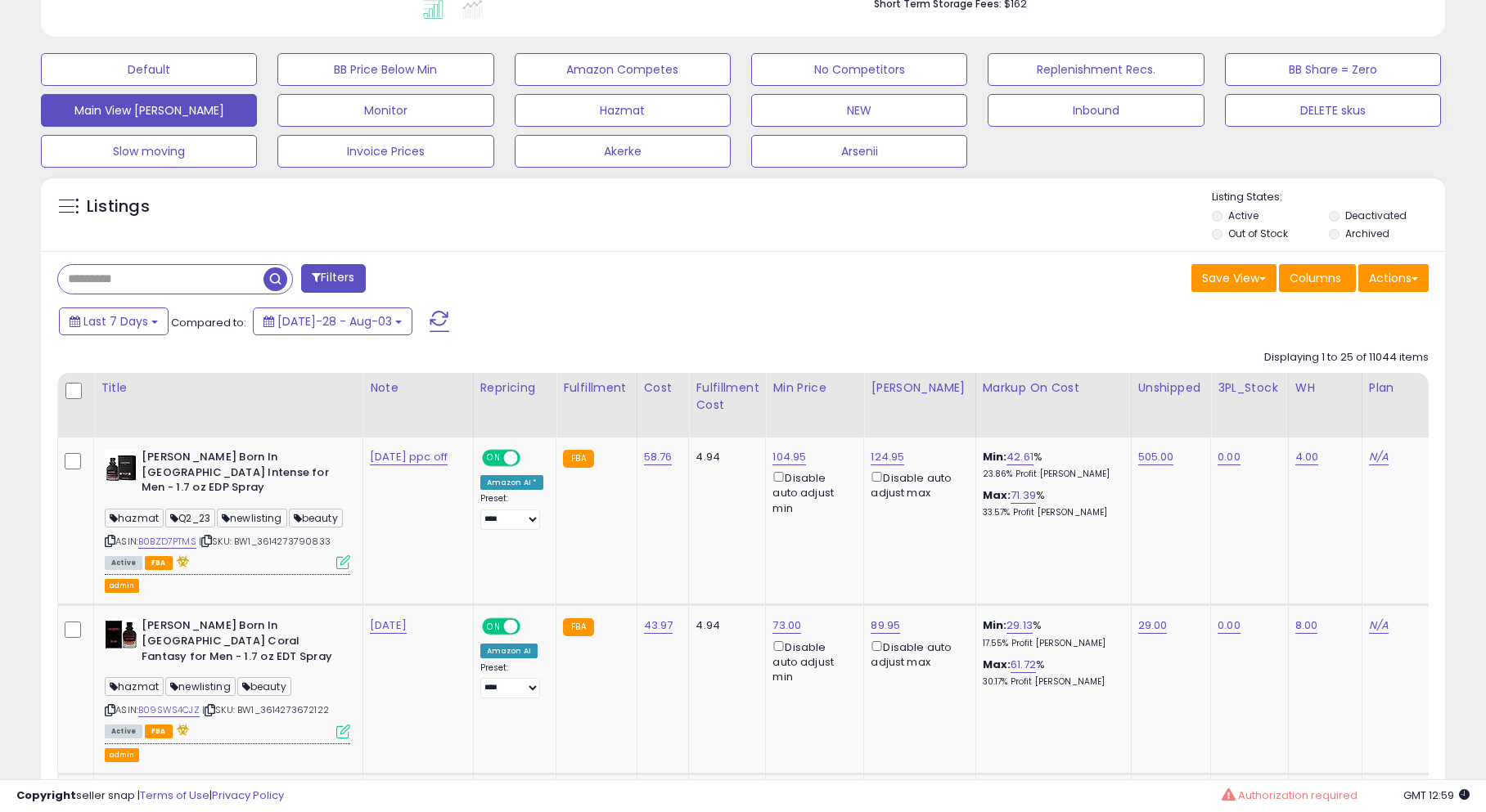
scroll to position [0, 0]
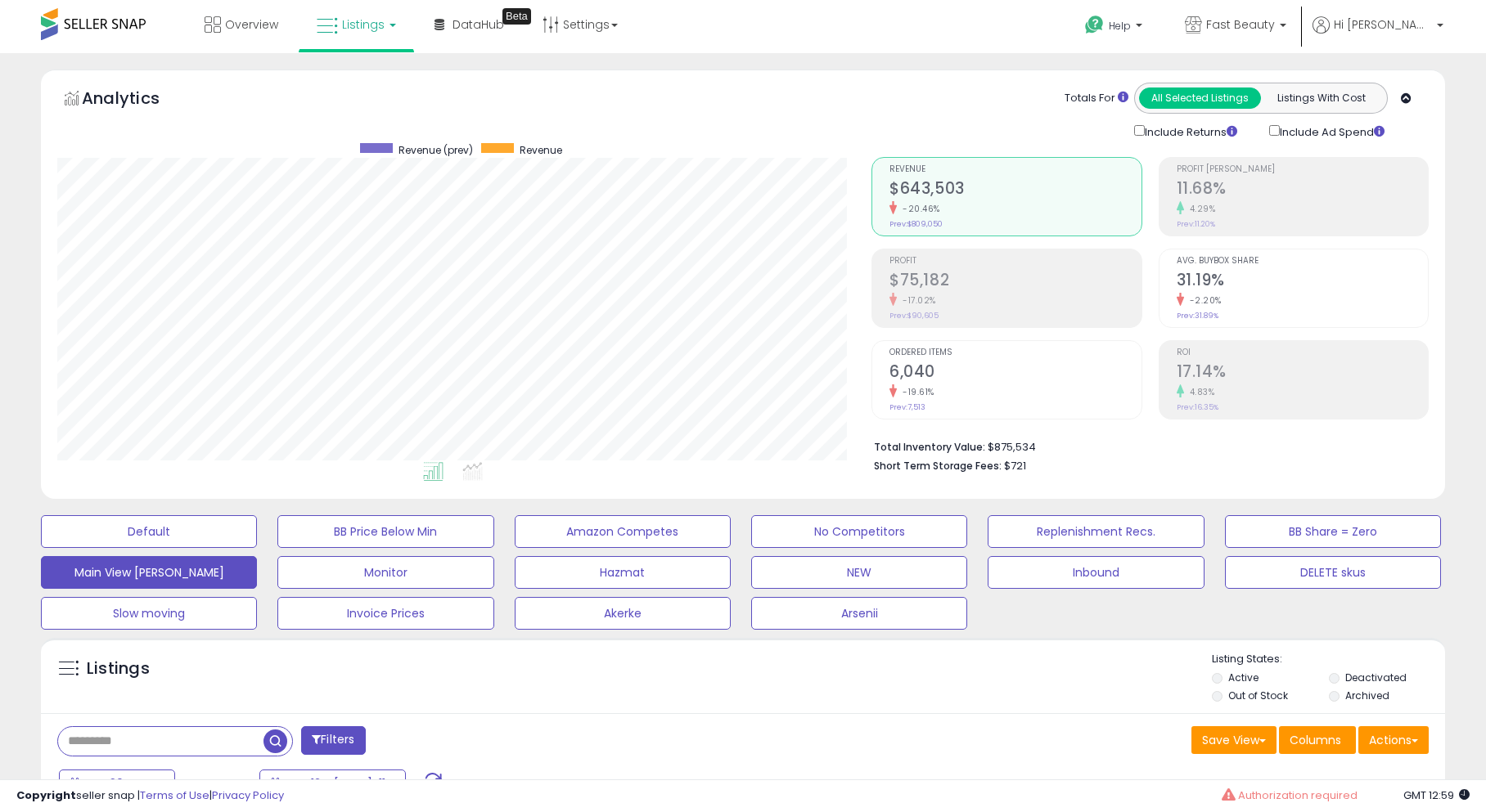
scroll to position [99, 0]
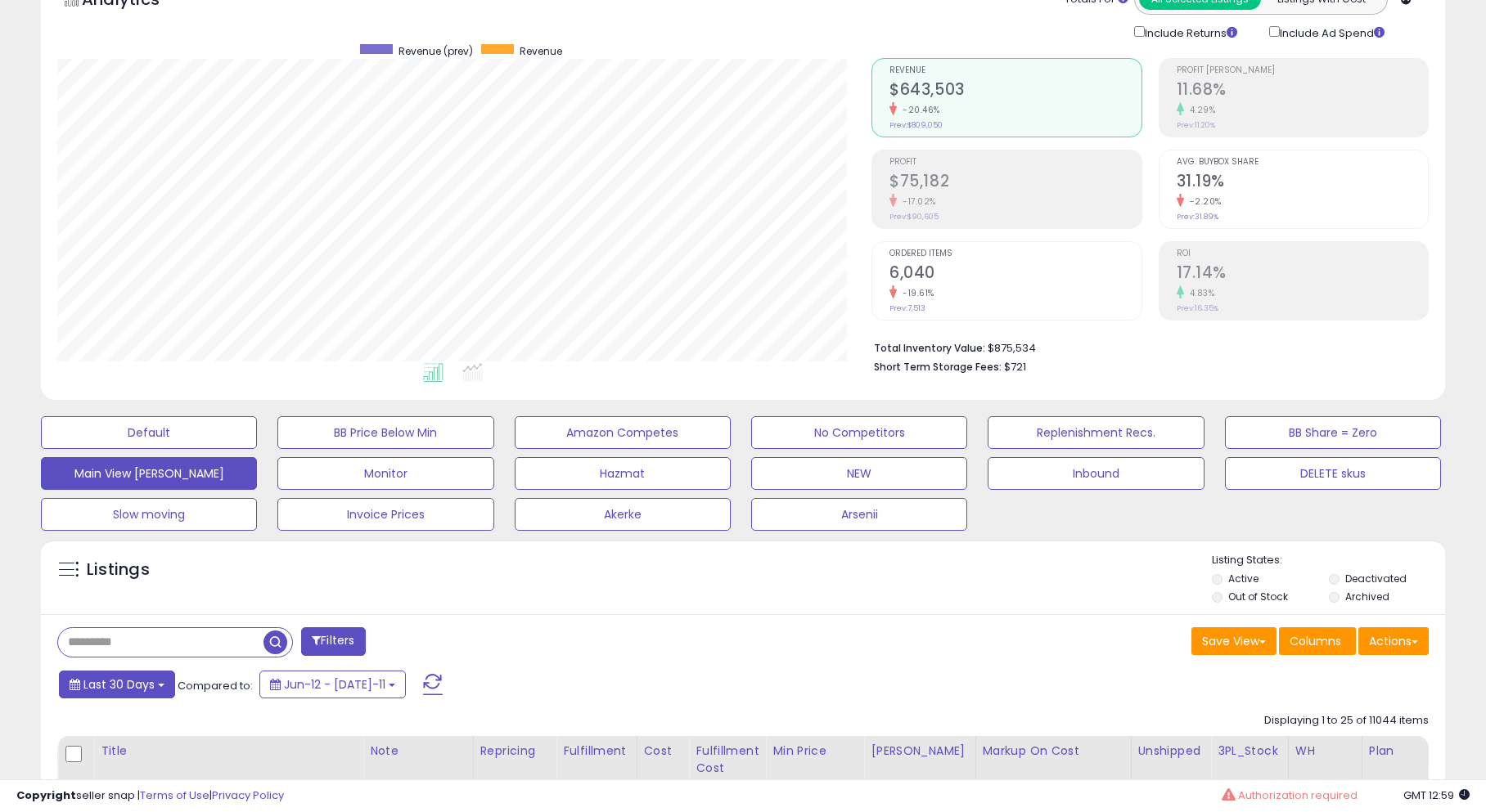
click at [118, 681] on span "Last 30 Days" at bounding box center [119, 684] width 71 height 17
type input "**********"
click at [135, 724] on li "Last 7 Days" at bounding box center [131, 717] width 131 height 22
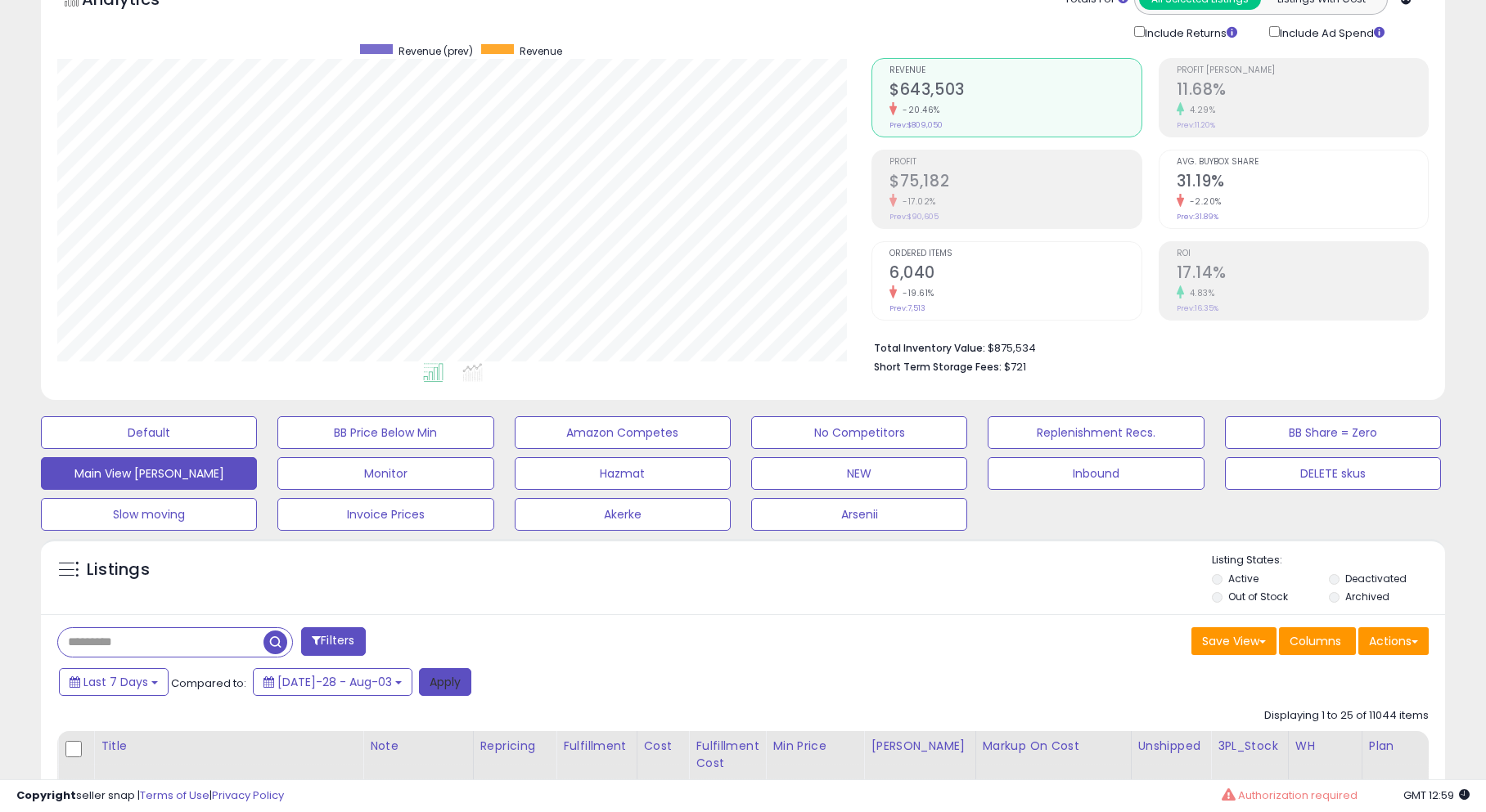
click at [419, 686] on button "Apply" at bounding box center [445, 682] width 52 height 28
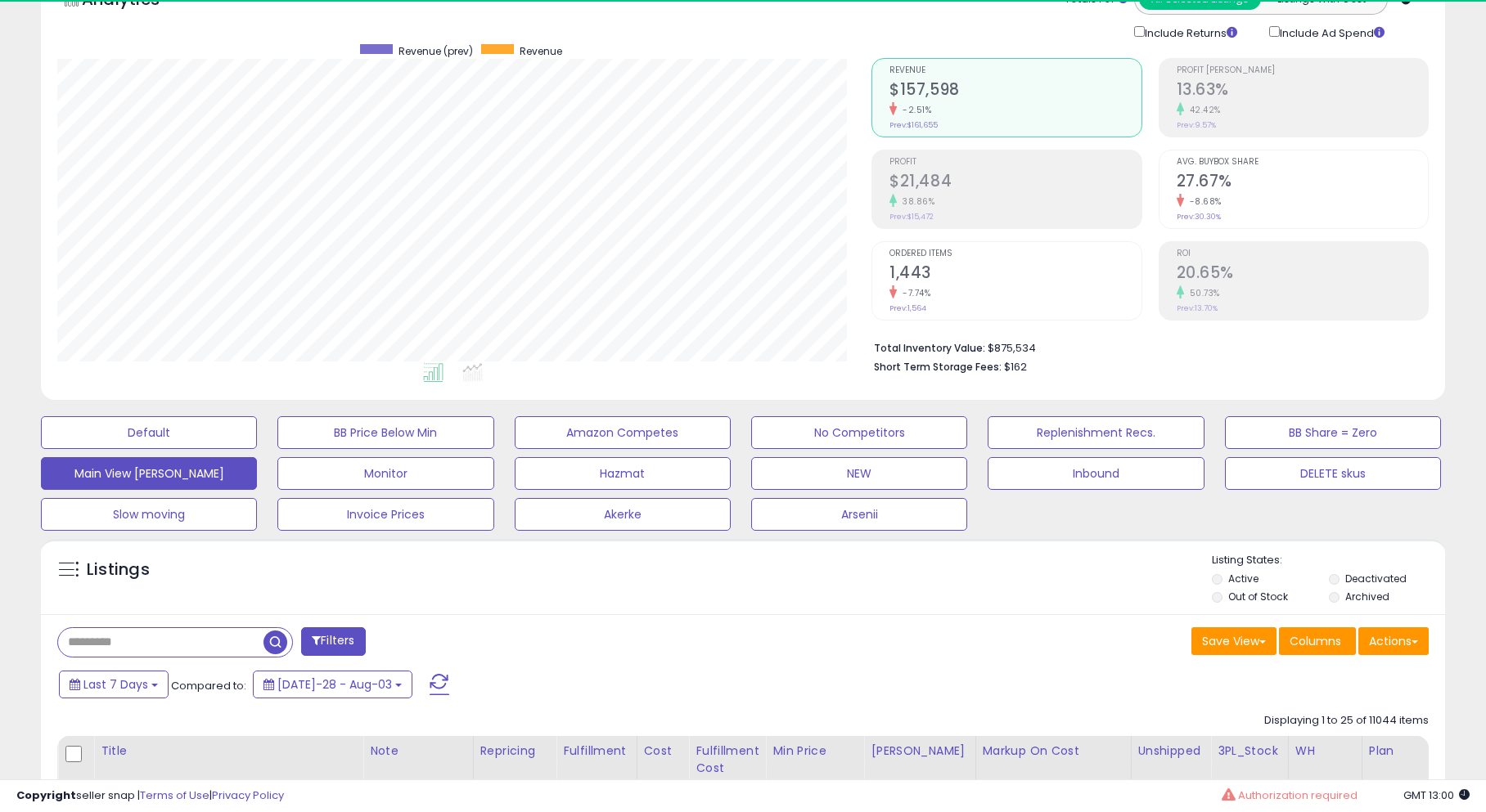
scroll to position [335, 814]
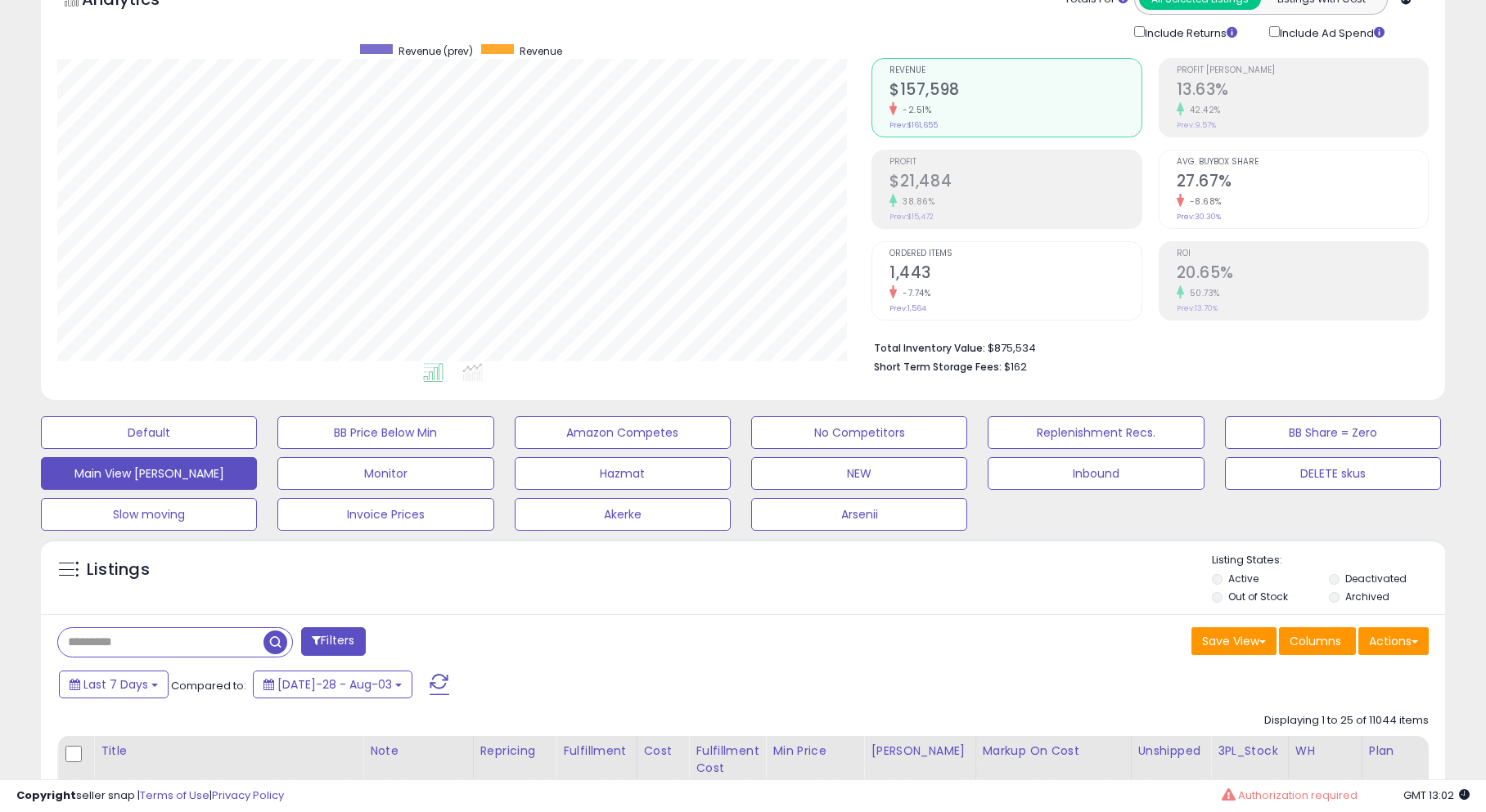
click at [1210, 110] on small "42.42%" at bounding box center [1202, 110] width 37 height 13
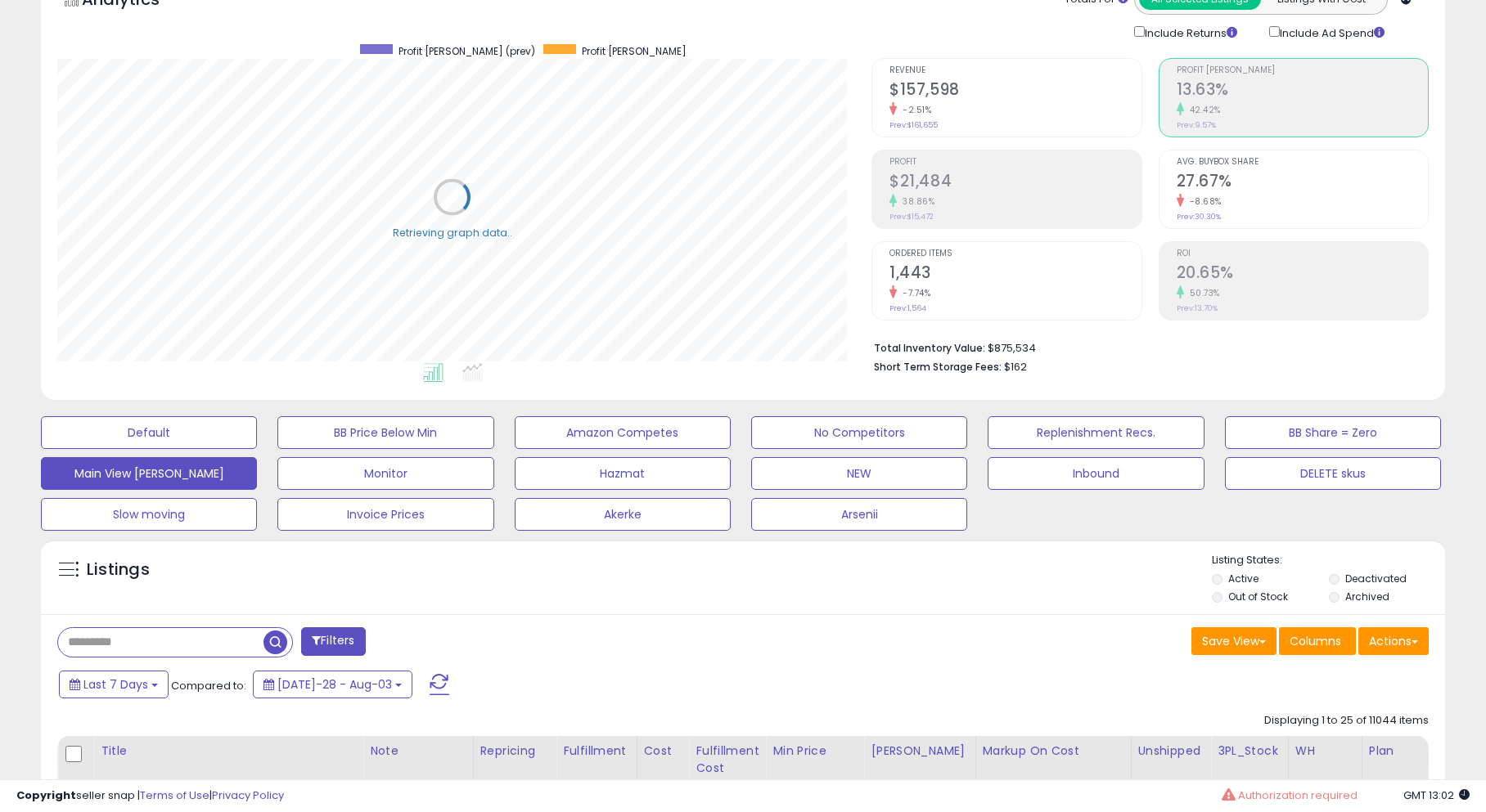
click at [982, 179] on h2 "$21,484" at bounding box center [1015, 183] width 251 height 22
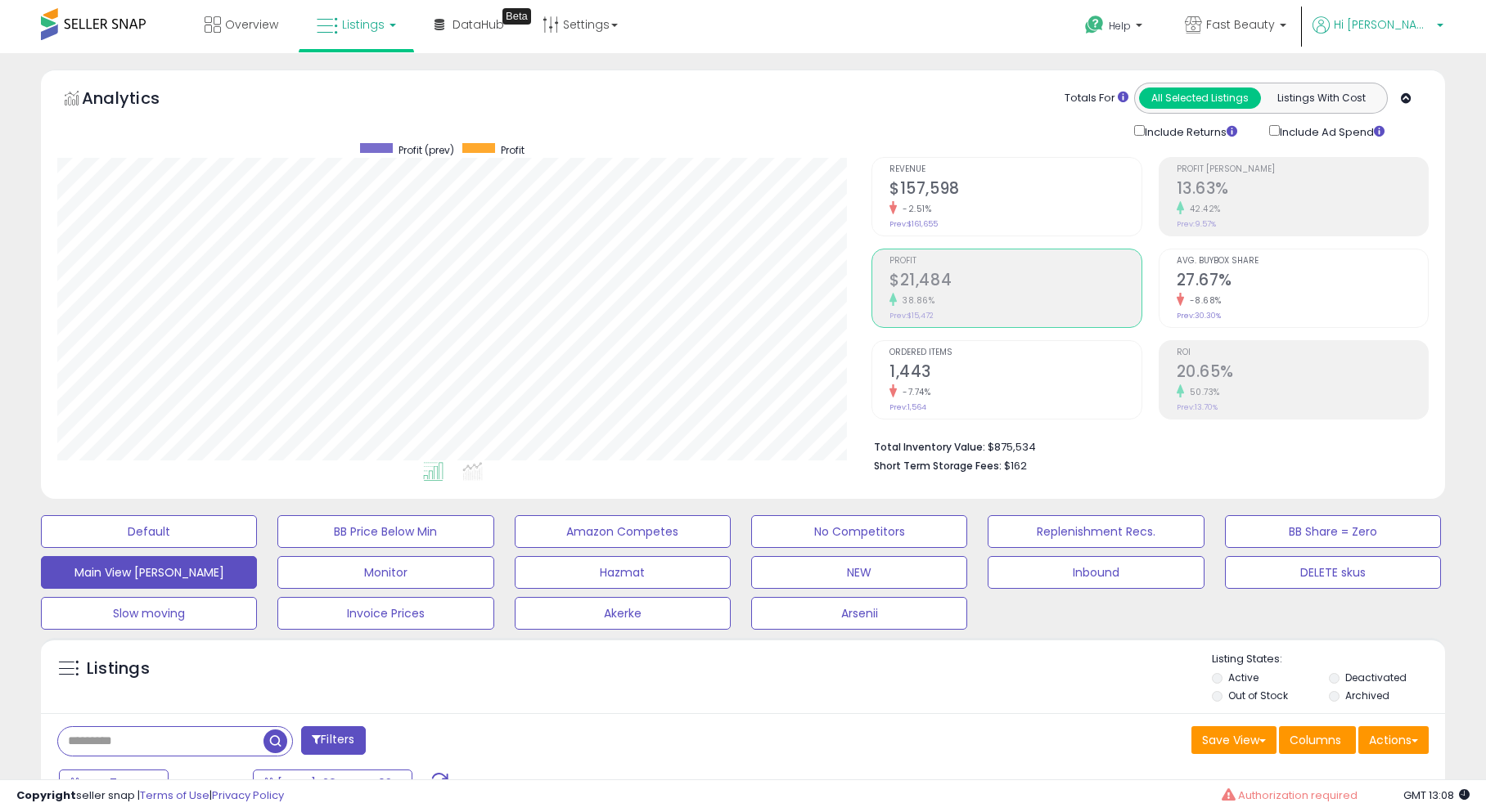
click at [1402, 23] on span "Hi Matteo" at bounding box center [1382, 24] width 98 height 17
click at [1391, 170] on link "Stop impersonating" at bounding box center [1374, 173] width 106 height 16
